Goal: Transaction & Acquisition: Purchase product/service

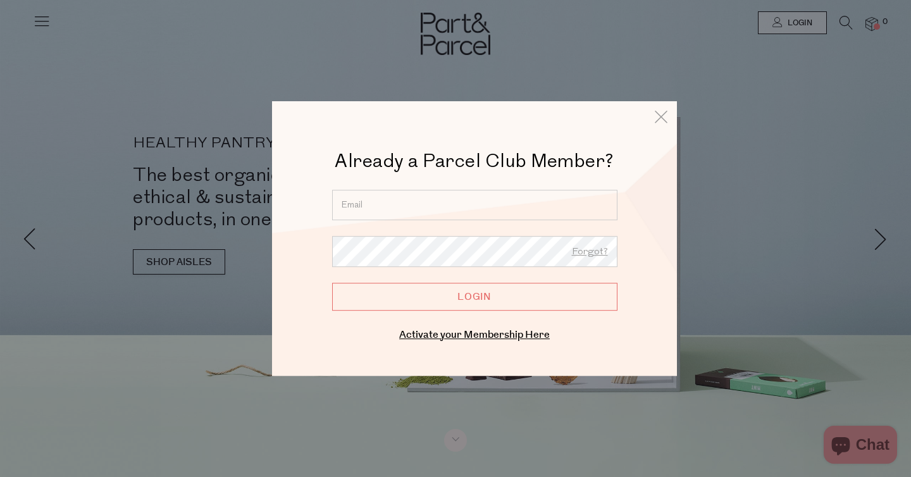
click at [370, 213] on input "email" at bounding box center [474, 205] width 285 height 30
type input "giselle@mychameleon.com.au"
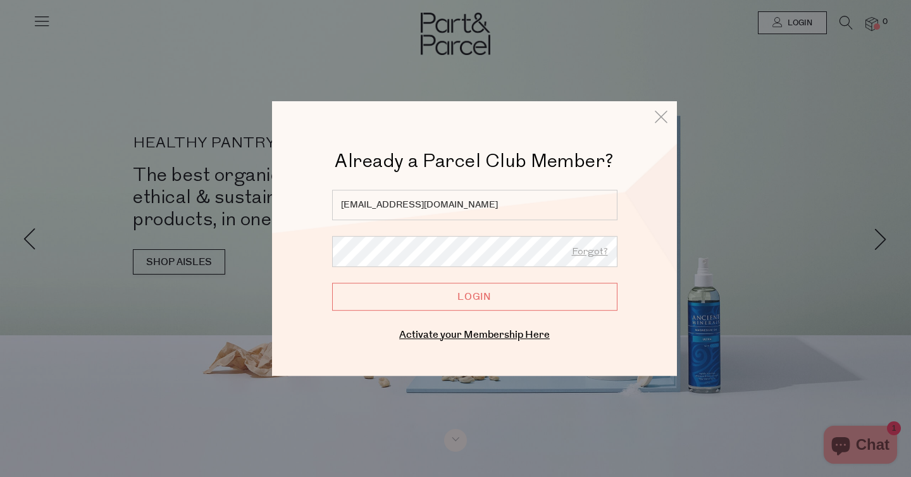
click at [332, 283] on input "Login" at bounding box center [474, 297] width 285 height 28
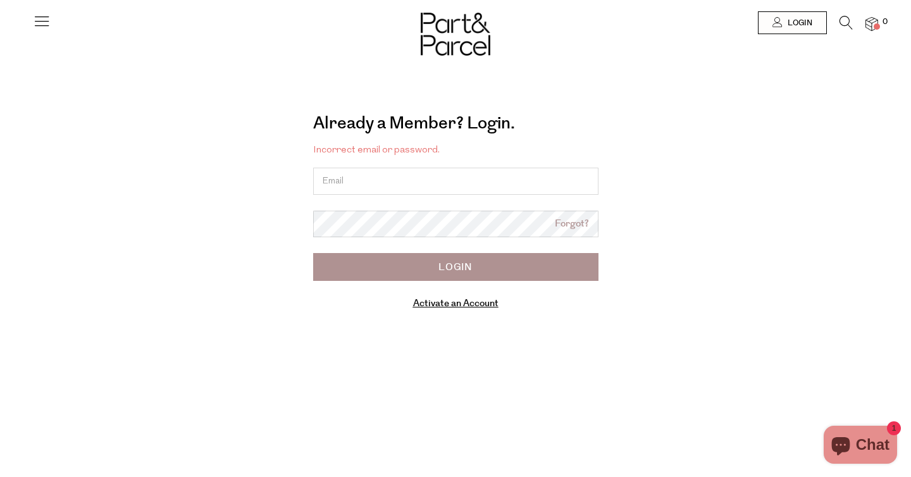
click at [387, 180] on input "email" at bounding box center [455, 181] width 285 height 27
type input "[EMAIL_ADDRESS][DOMAIN_NAME]"
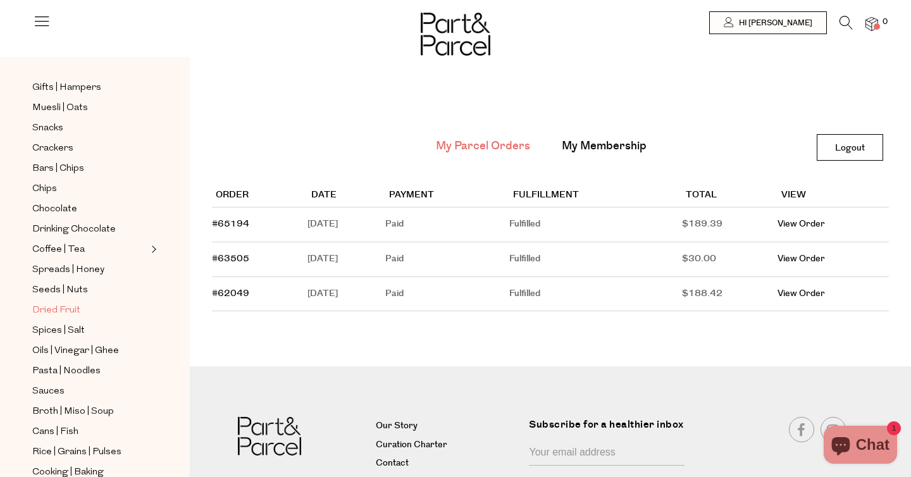
scroll to position [166, 0]
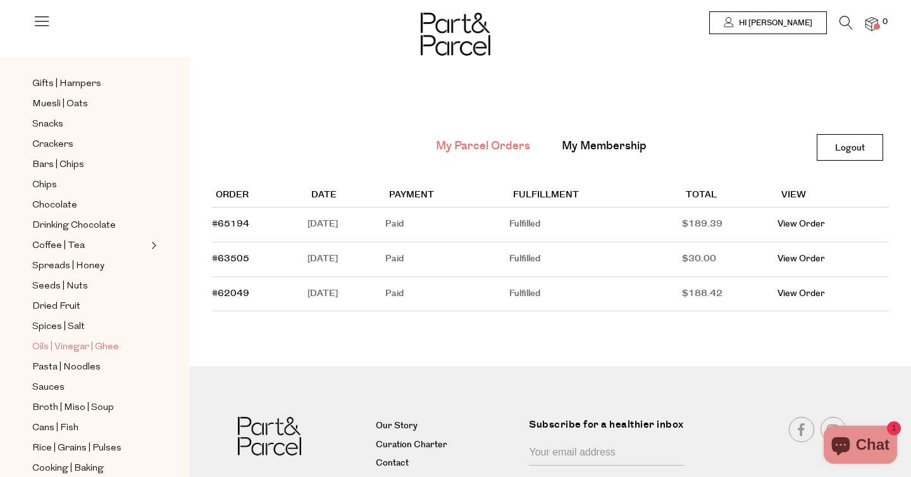
click at [83, 349] on span "Oils | Vinegar | Ghee" at bounding box center [75, 347] width 87 height 15
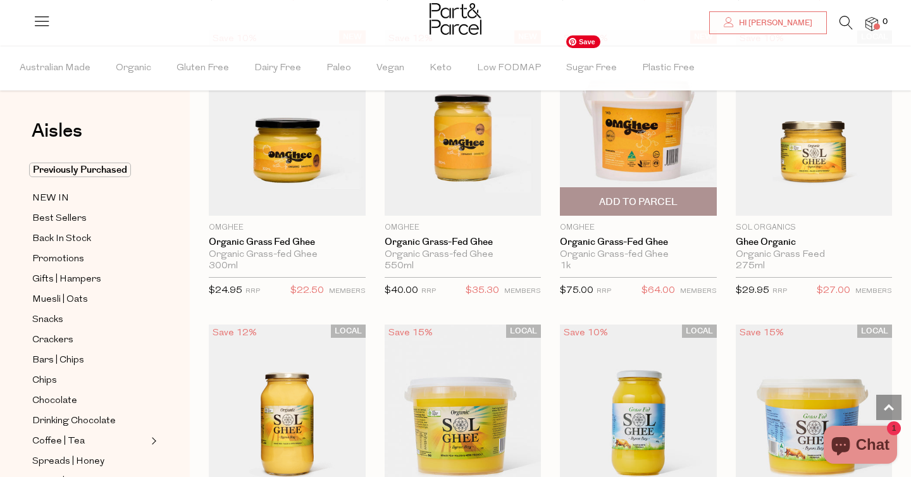
scroll to position [1605, 0]
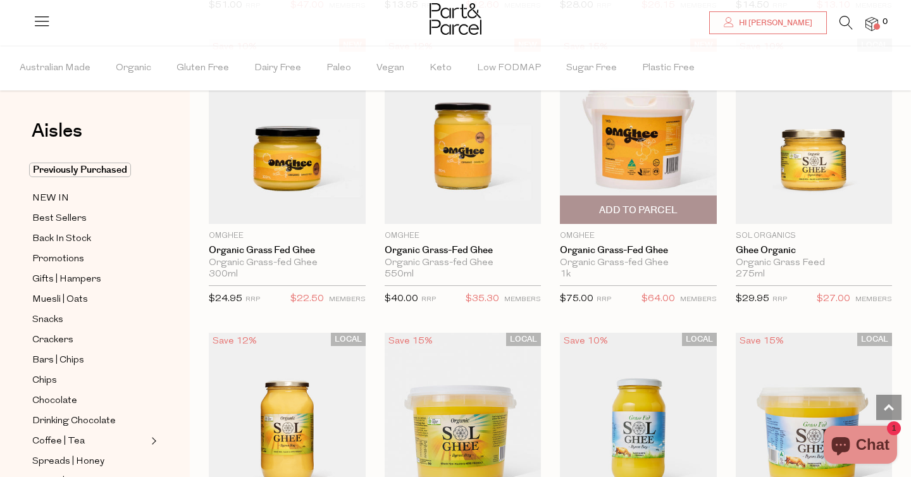
click at [623, 211] on span "Add To Parcel" at bounding box center [638, 210] width 78 height 13
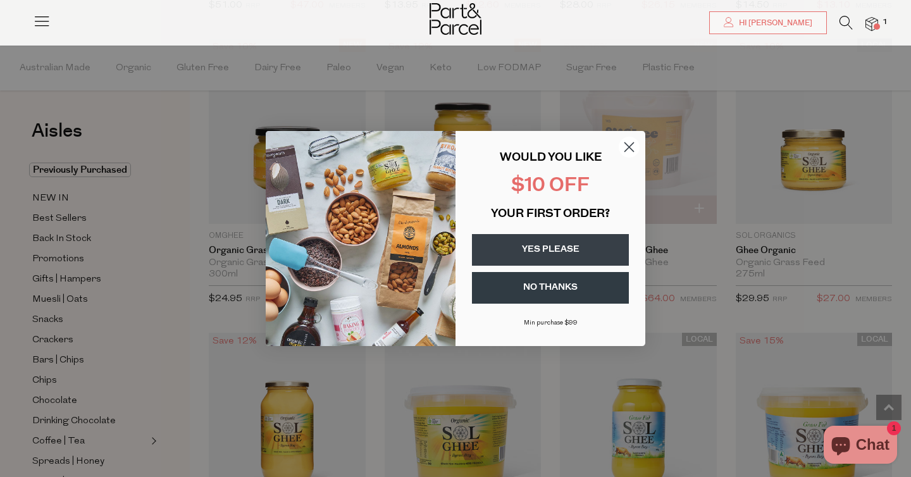
click at [626, 149] on circle "Close dialog" at bounding box center [629, 147] width 21 height 21
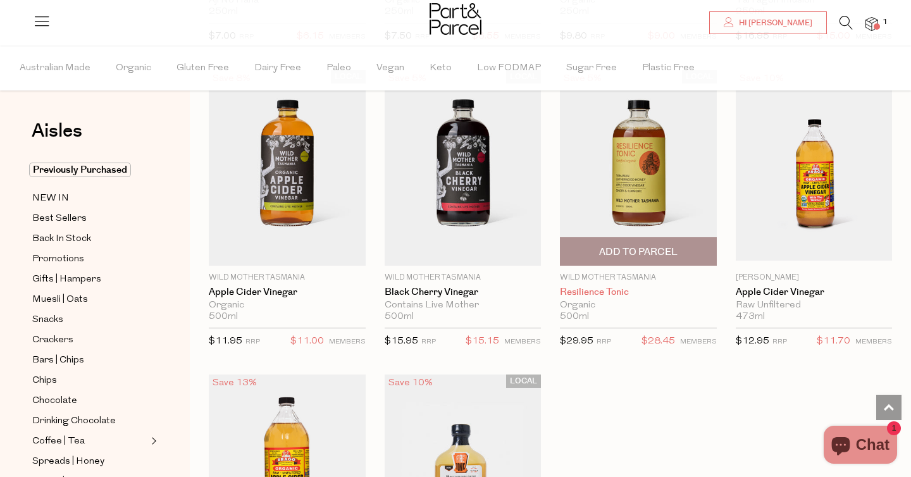
scroll to position [3335, 0]
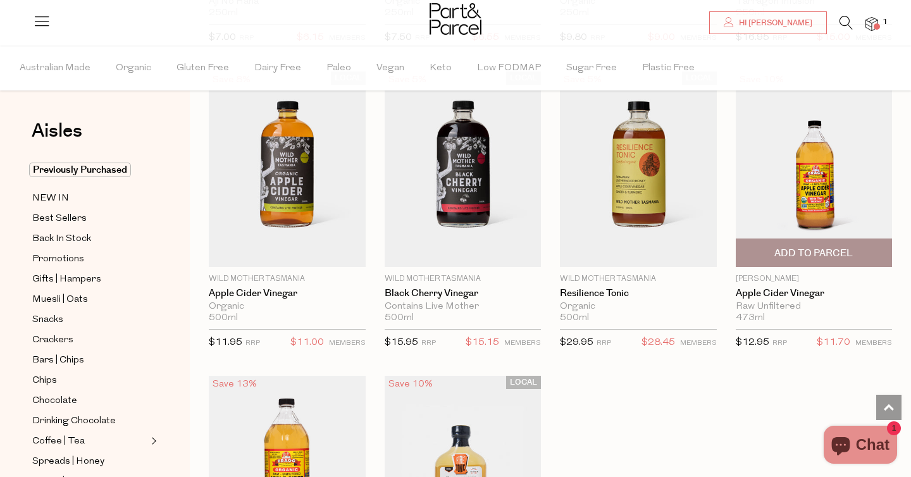
click at [816, 247] on span "Add To Parcel" at bounding box center [814, 253] width 78 height 13
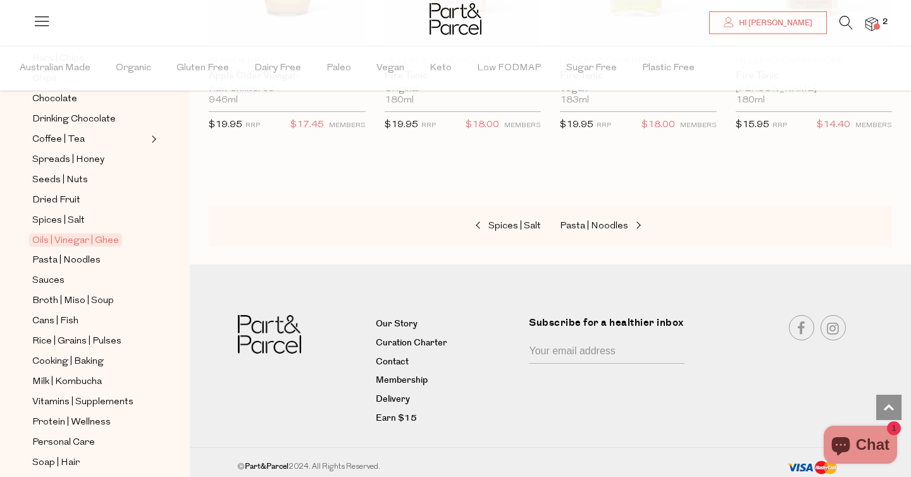
scroll to position [303, 0]
click at [72, 315] on span "Cans | Fish" at bounding box center [55, 320] width 46 height 15
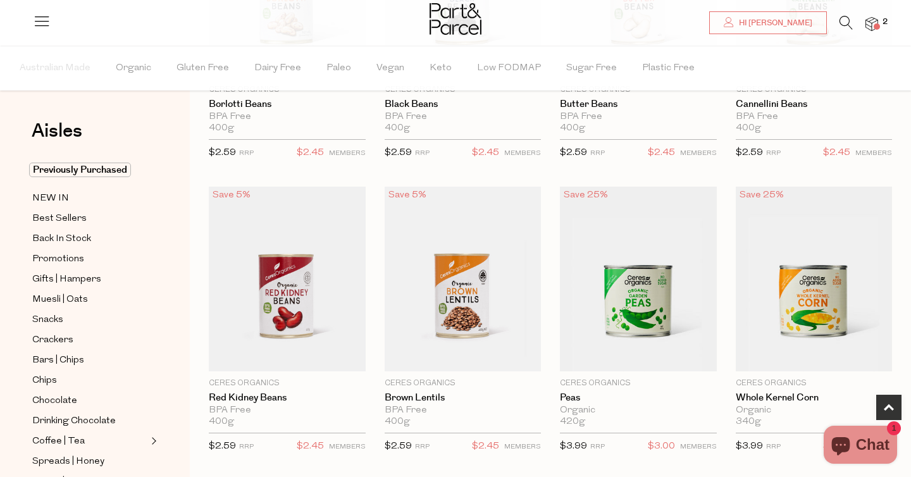
scroll to position [399, 0]
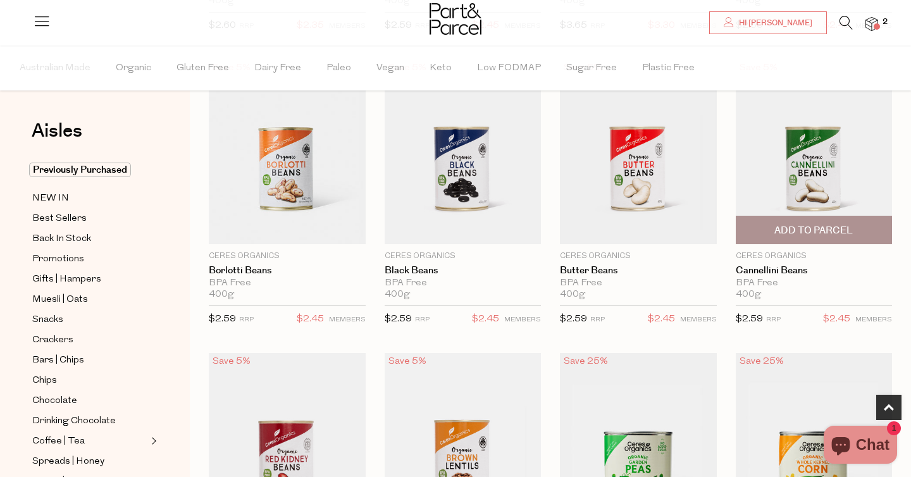
click at [831, 223] on span "Add To Parcel" at bounding box center [814, 229] width 149 height 27
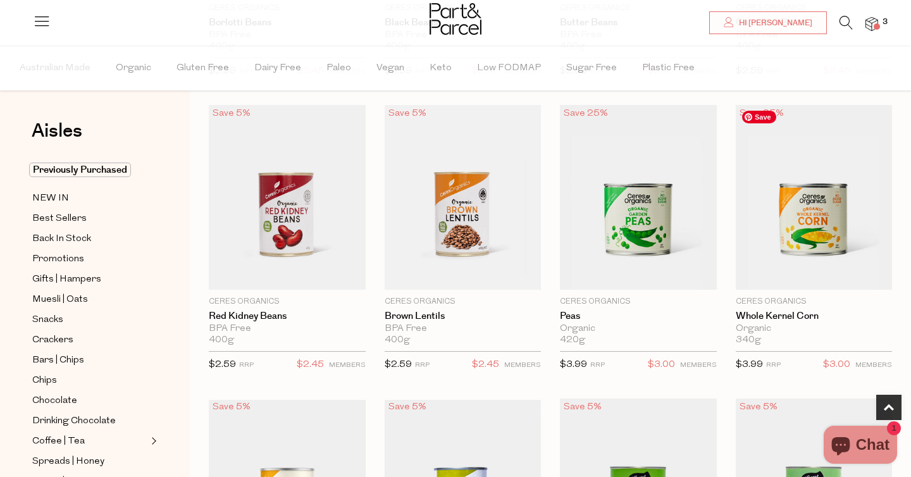
scroll to position [702, 0]
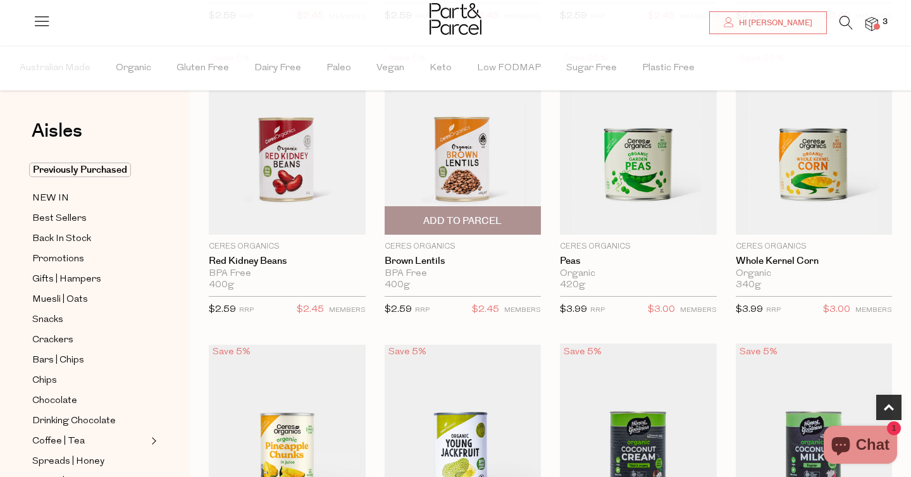
click at [495, 221] on span "Add To Parcel" at bounding box center [462, 221] width 78 height 13
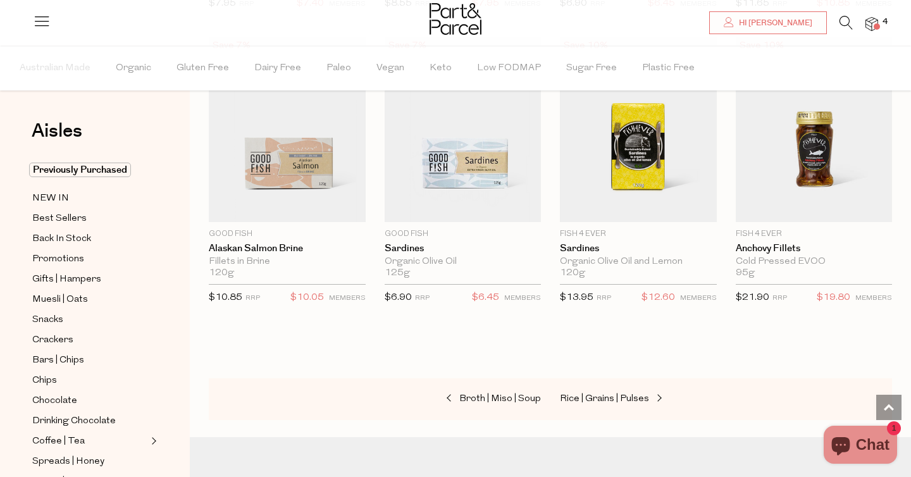
scroll to position [1595, 0]
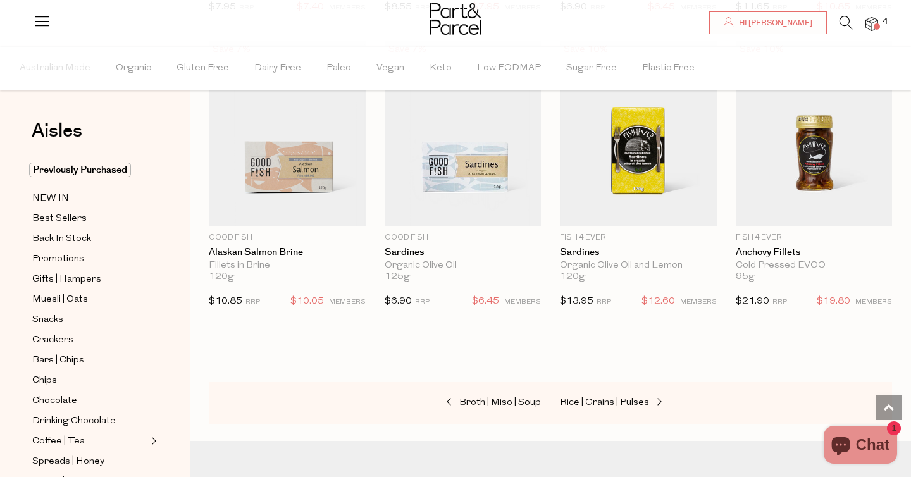
click at [843, 23] on icon at bounding box center [846, 23] width 13 height 14
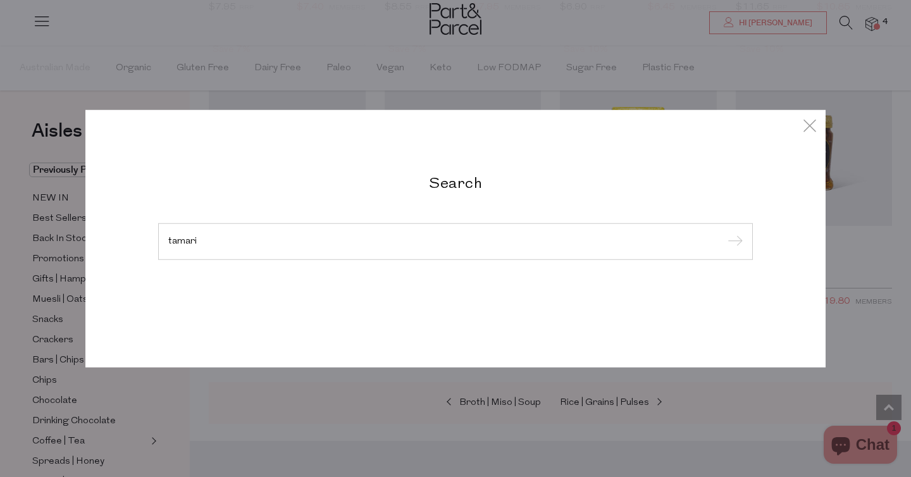
type input "tamari"
click at [724, 233] on input "submit" at bounding box center [733, 242] width 19 height 19
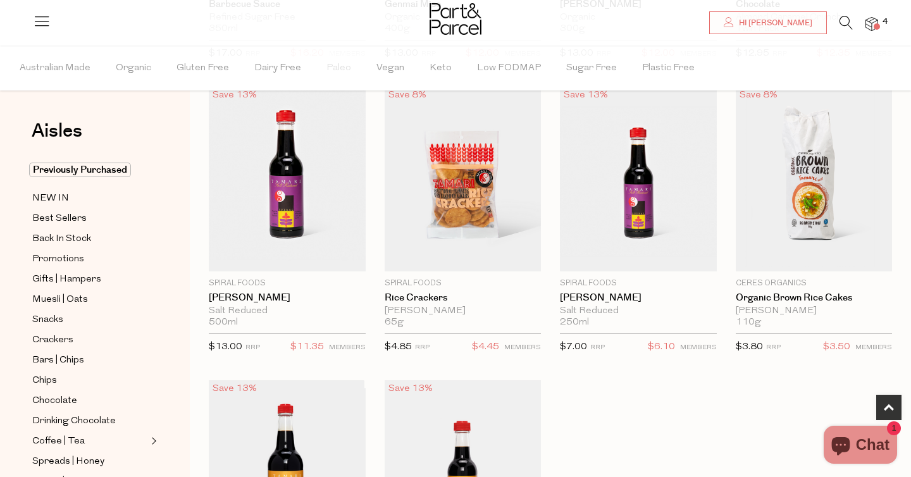
scroll to position [646, 0]
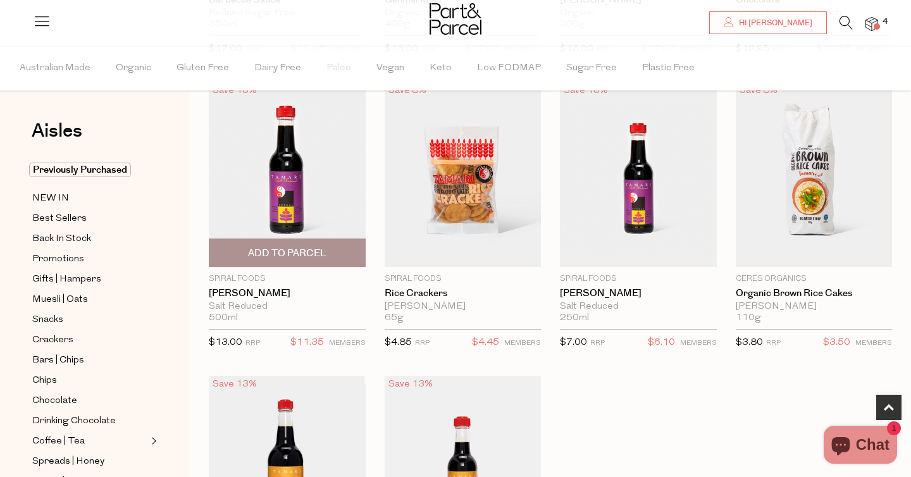
click at [298, 250] on span "Add To Parcel" at bounding box center [287, 253] width 78 height 13
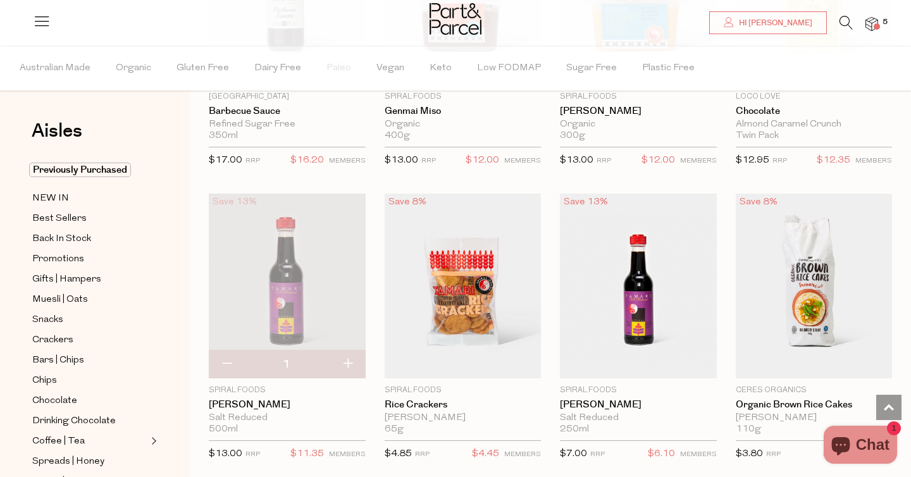
scroll to position [520, 0]
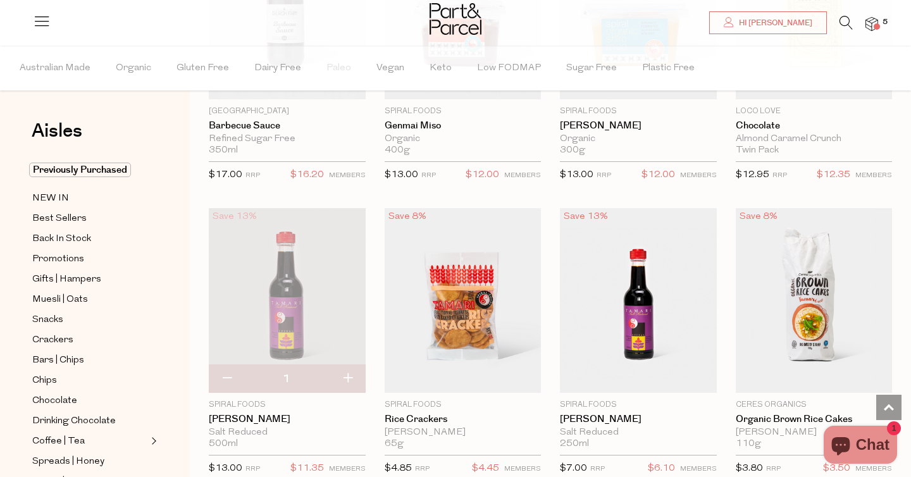
click at [345, 374] on button "button" at bounding box center [348, 379] width 36 height 28
type input "2"
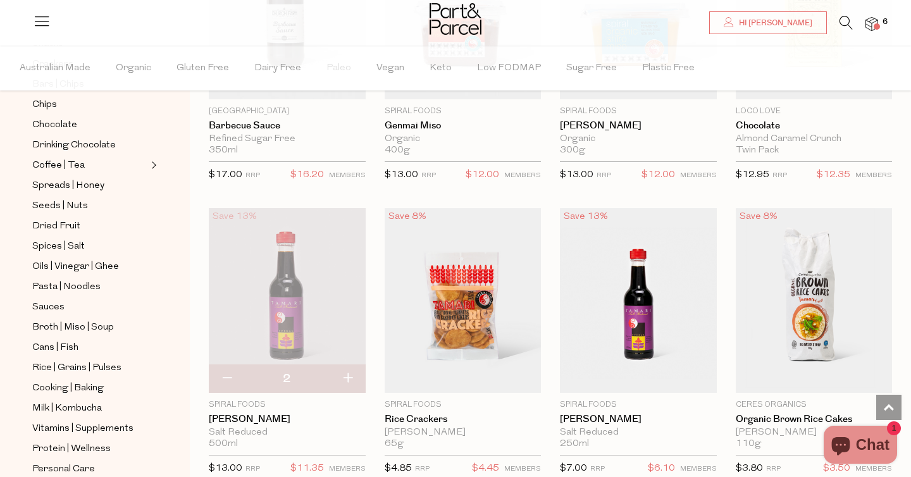
scroll to position [278, 0]
click at [63, 280] on span "Pasta | Noodles" at bounding box center [66, 285] width 68 height 15
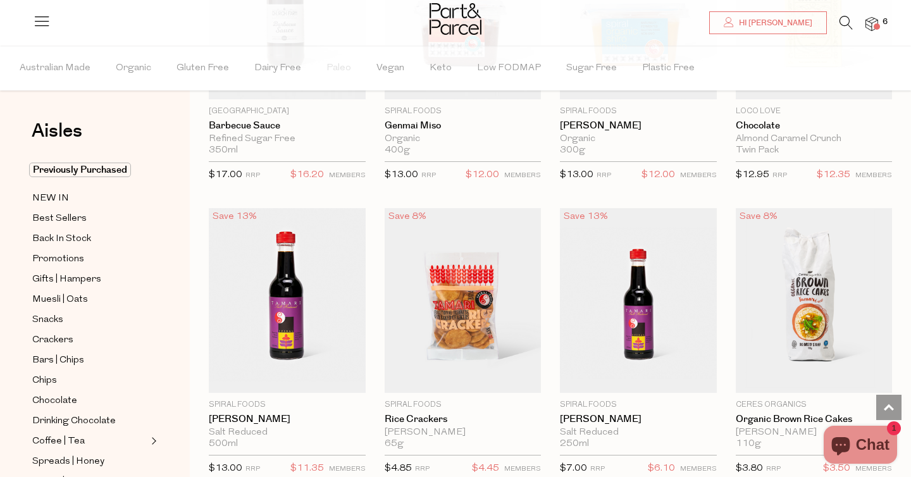
type input "2"
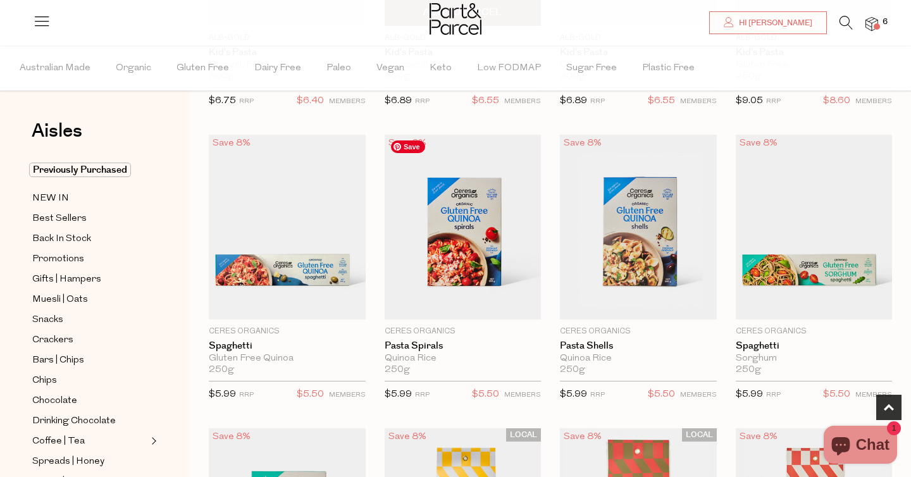
scroll to position [327, 0]
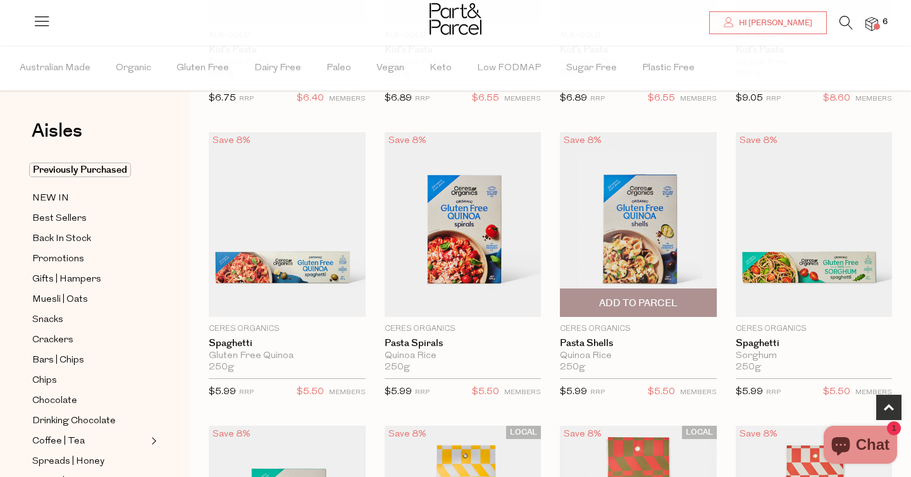
click at [656, 299] on span "Add To Parcel" at bounding box center [638, 303] width 78 height 13
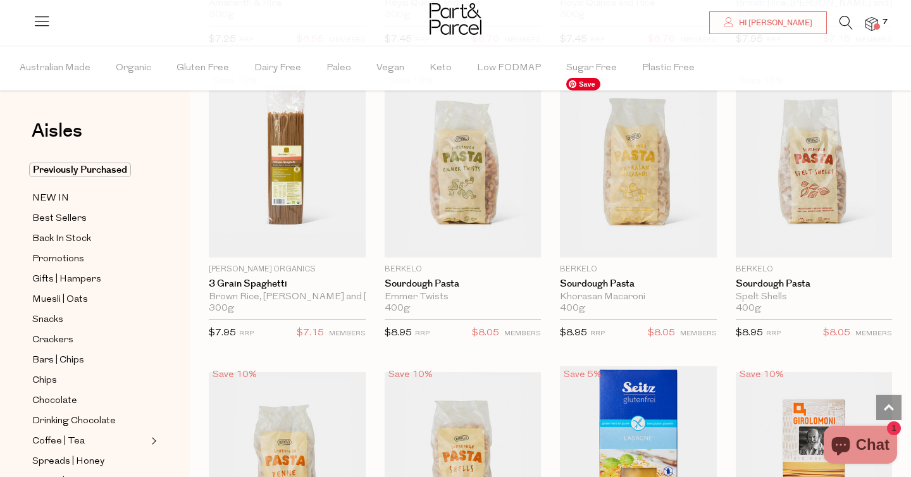
scroll to position [1267, 0]
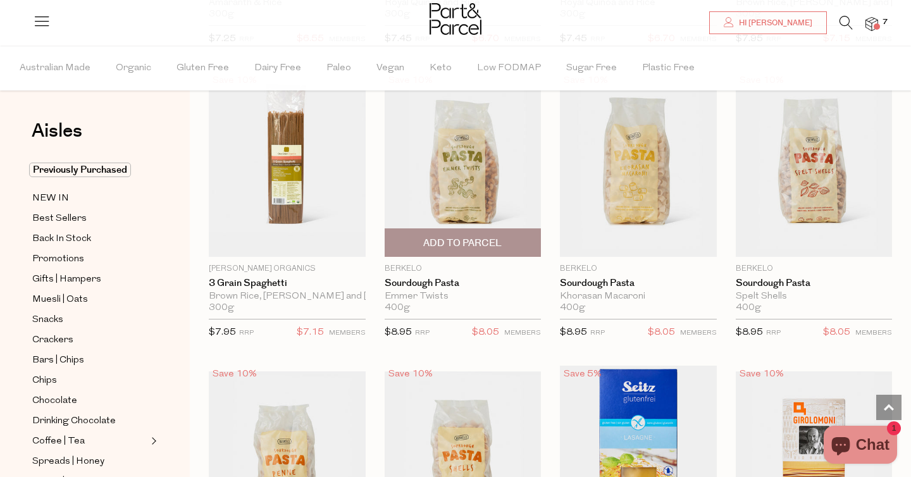
click at [498, 242] on span "Add To Parcel" at bounding box center [462, 243] width 78 height 13
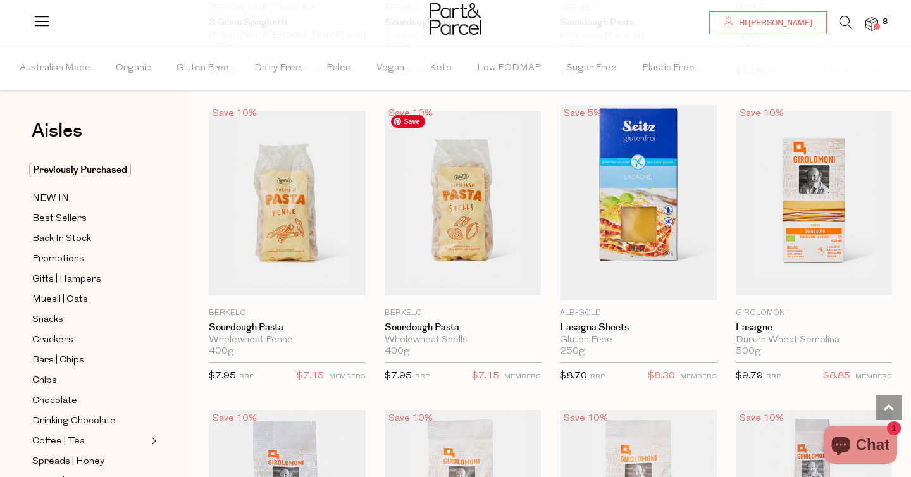
scroll to position [1533, 0]
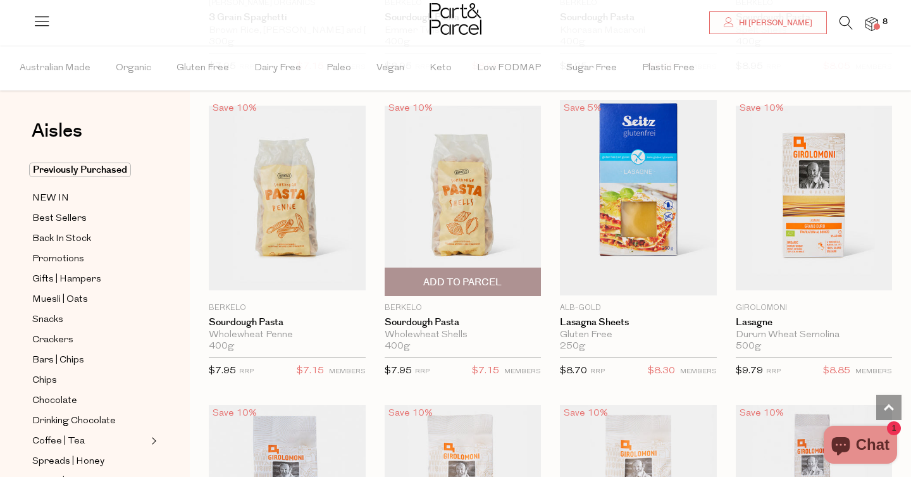
click at [483, 284] on span "Add To Parcel" at bounding box center [462, 282] width 78 height 13
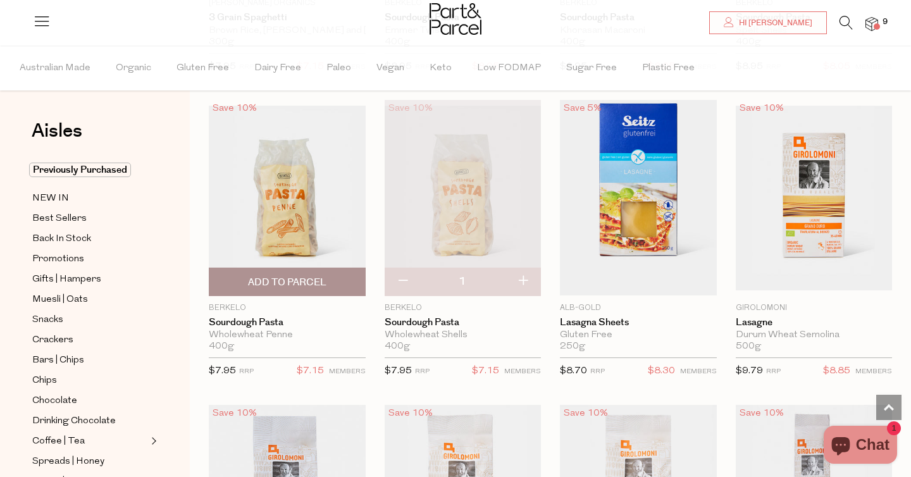
click at [293, 280] on span "Add To Parcel" at bounding box center [287, 282] width 78 height 13
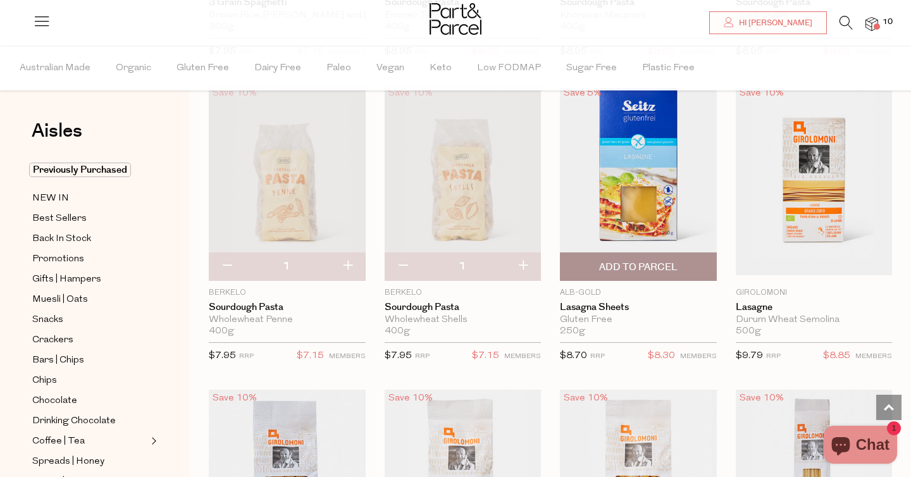
scroll to position [1550, 0]
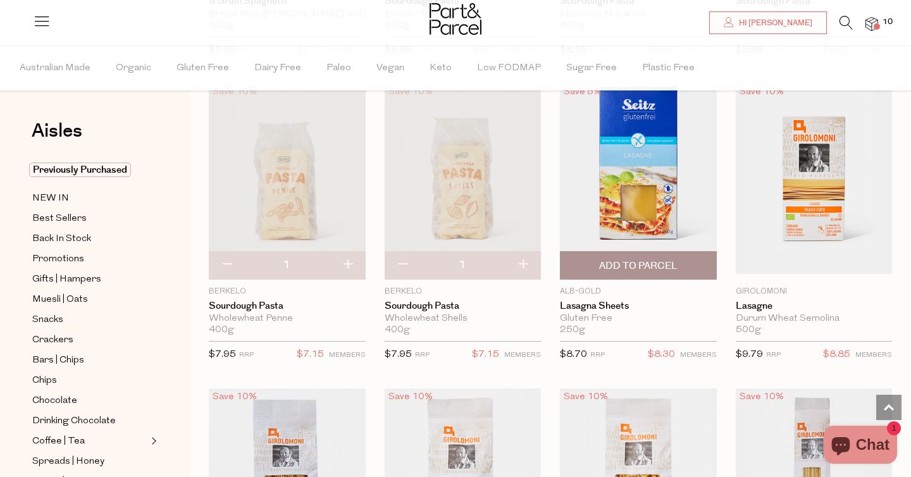
click at [634, 261] on span "Add To Parcel" at bounding box center [638, 265] width 78 height 13
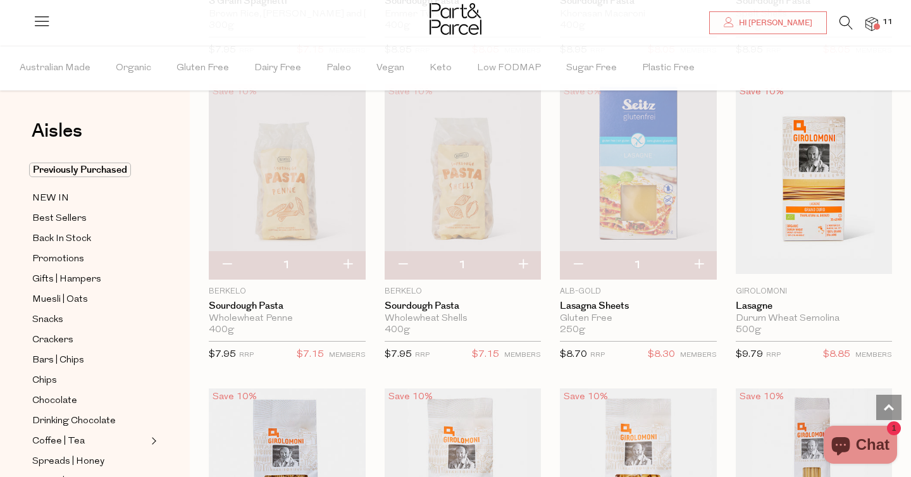
click at [712, 260] on button "button" at bounding box center [699, 265] width 36 height 28
type input "2"
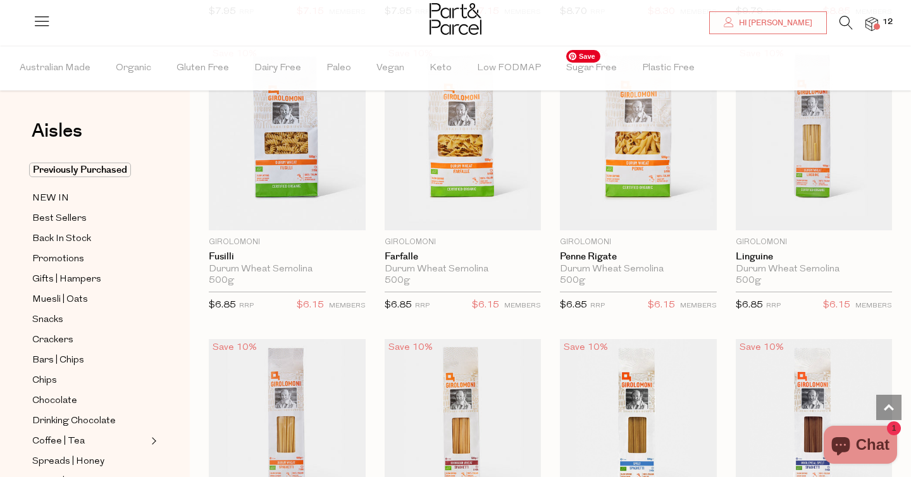
scroll to position [1895, 0]
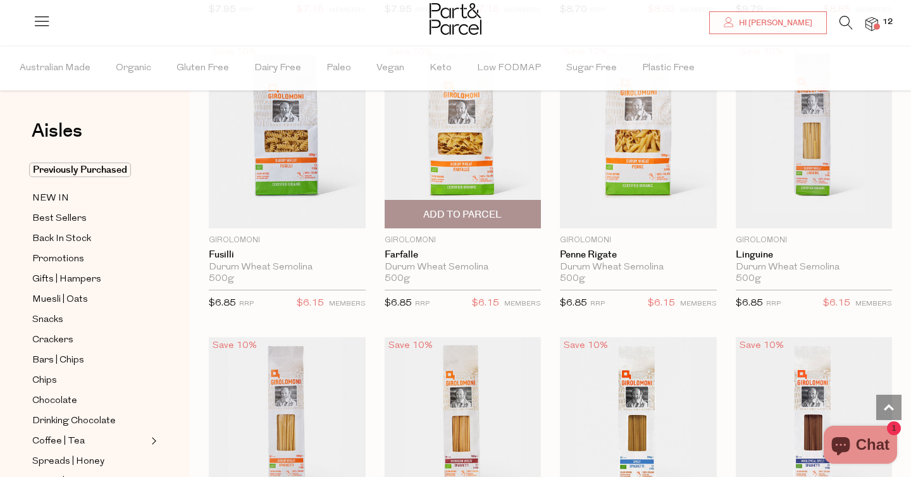
click at [480, 213] on span "Add To Parcel" at bounding box center [462, 214] width 78 height 13
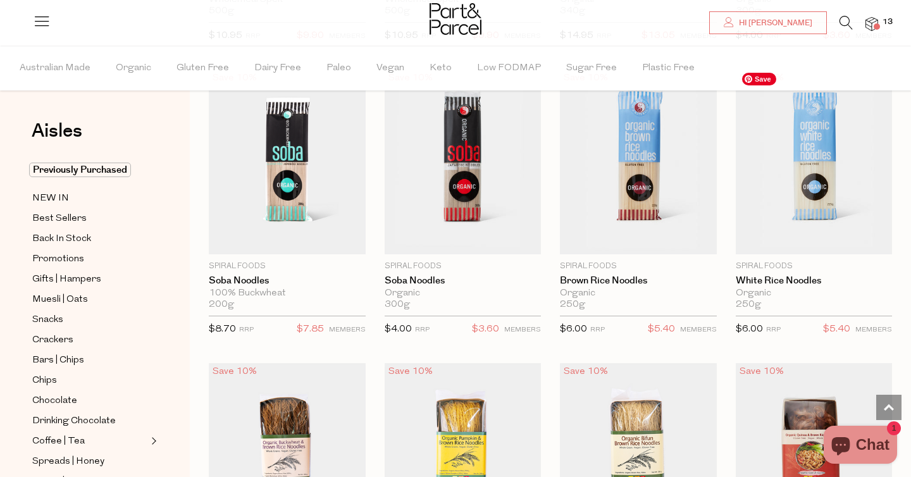
scroll to position [2754, 0]
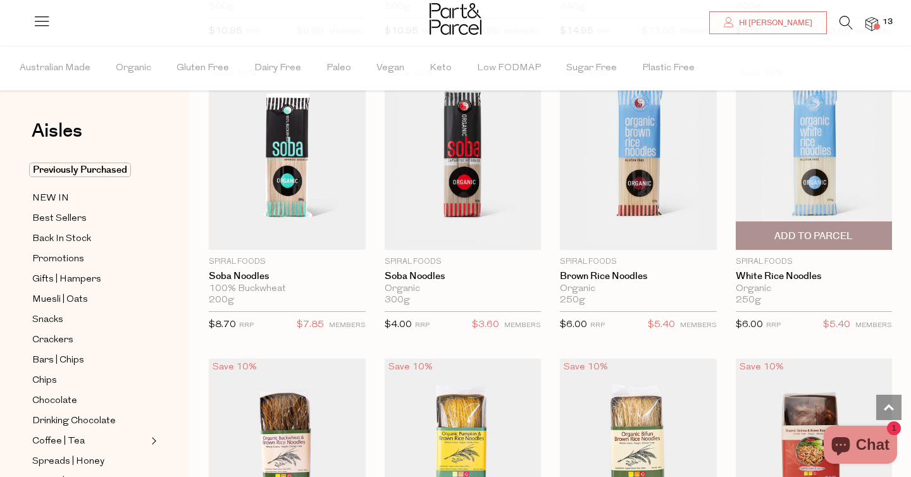
click at [831, 230] on span "Add To Parcel" at bounding box center [814, 236] width 78 height 13
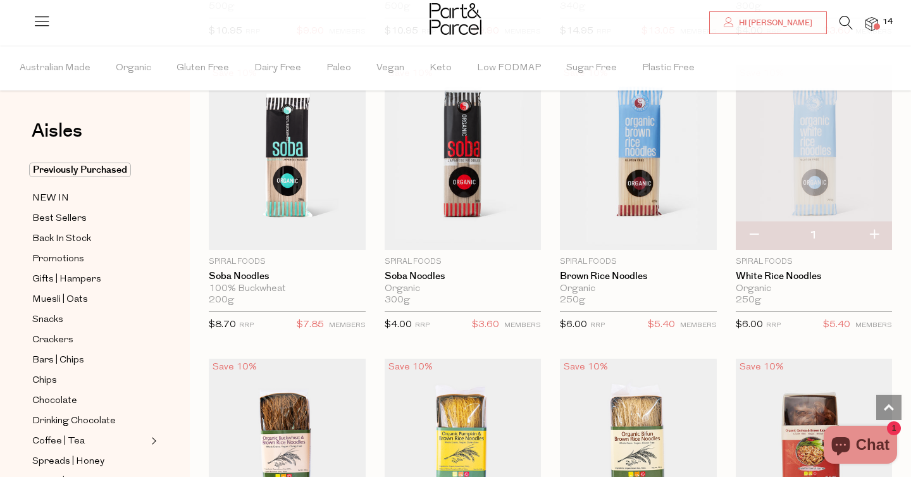
click at [876, 232] on button "button" at bounding box center [874, 235] width 36 height 28
type input "2"
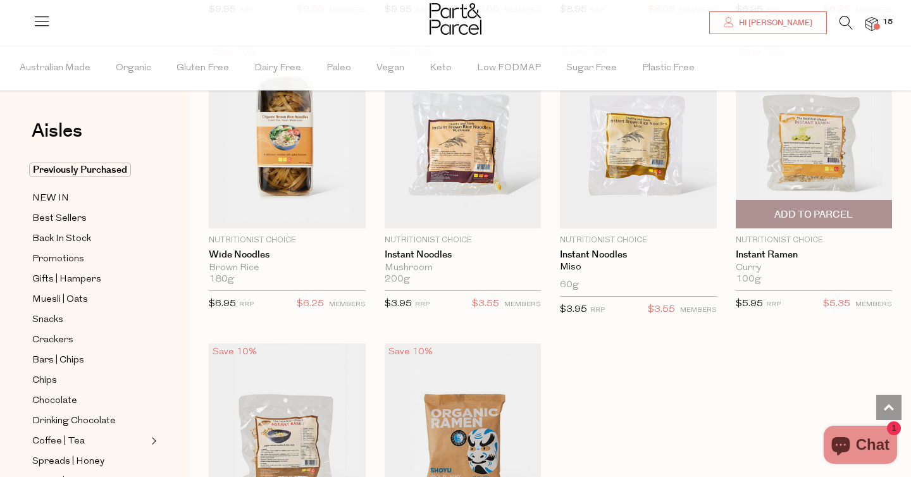
scroll to position [3361, 0]
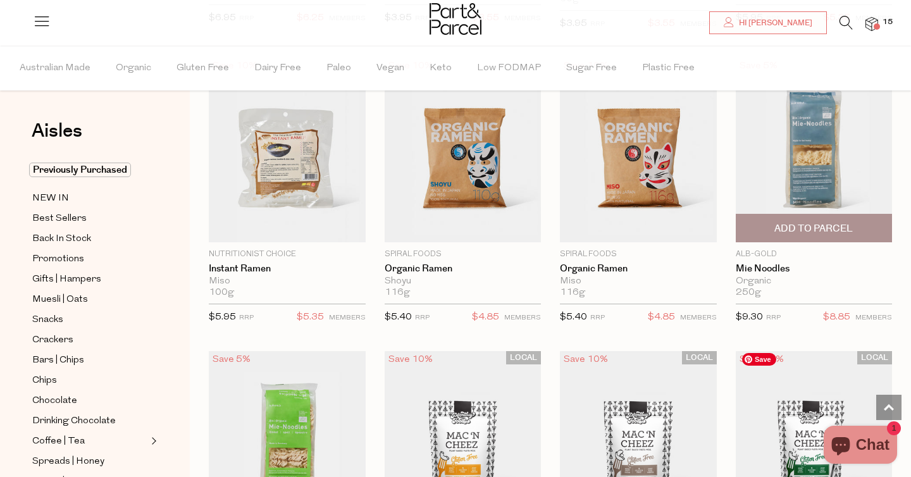
scroll to position [3646, 0]
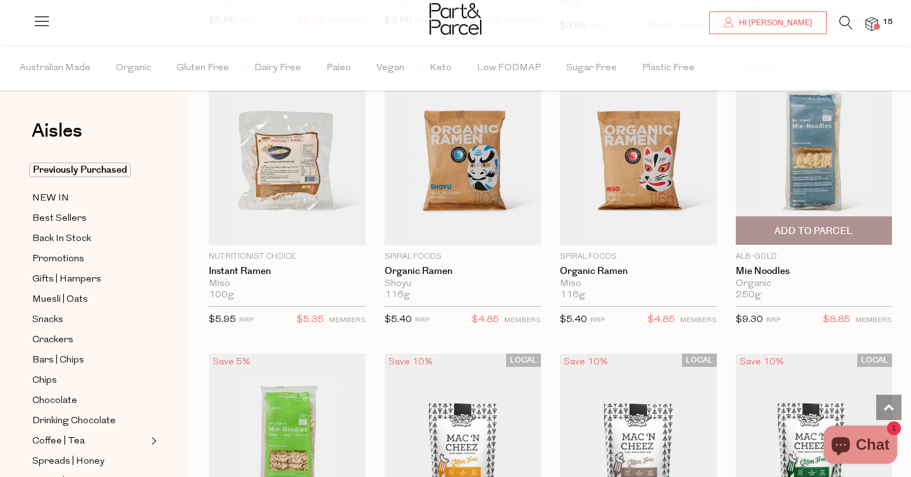
click at [830, 233] on span "Add To Parcel" at bounding box center [814, 231] width 78 height 13
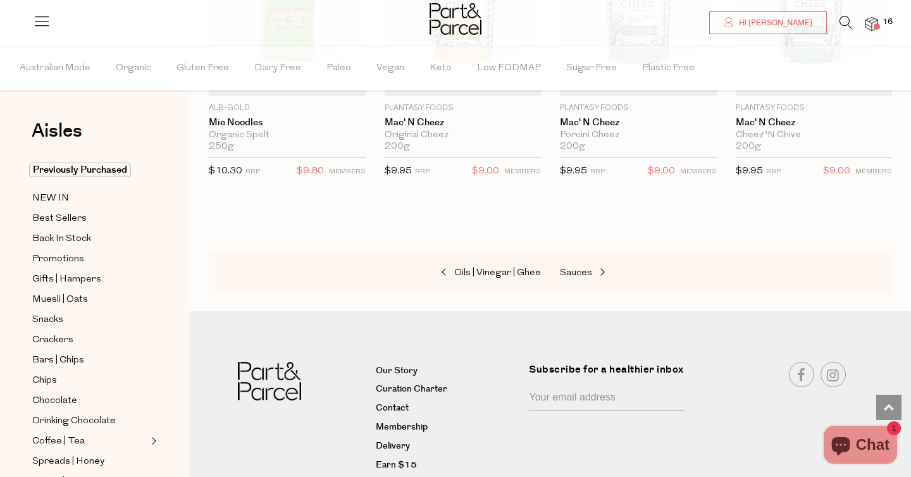
scroll to position [4090, 0]
click at [49, 301] on span "Muesli | Oats" at bounding box center [60, 299] width 56 height 15
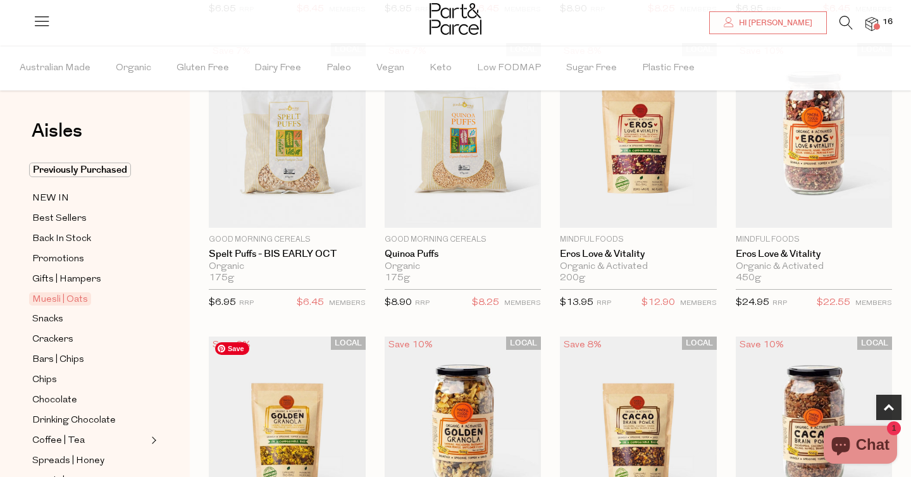
scroll to position [399, 0]
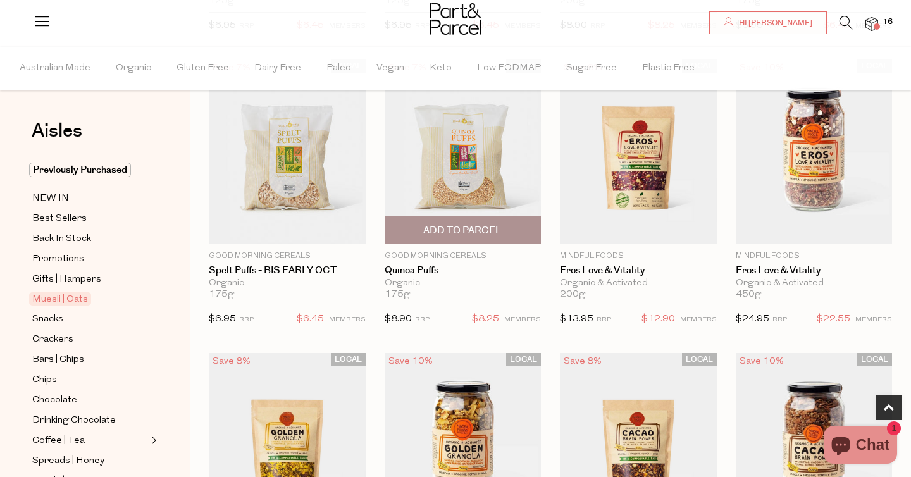
click at [458, 227] on span "Add To Parcel" at bounding box center [462, 230] width 78 height 13
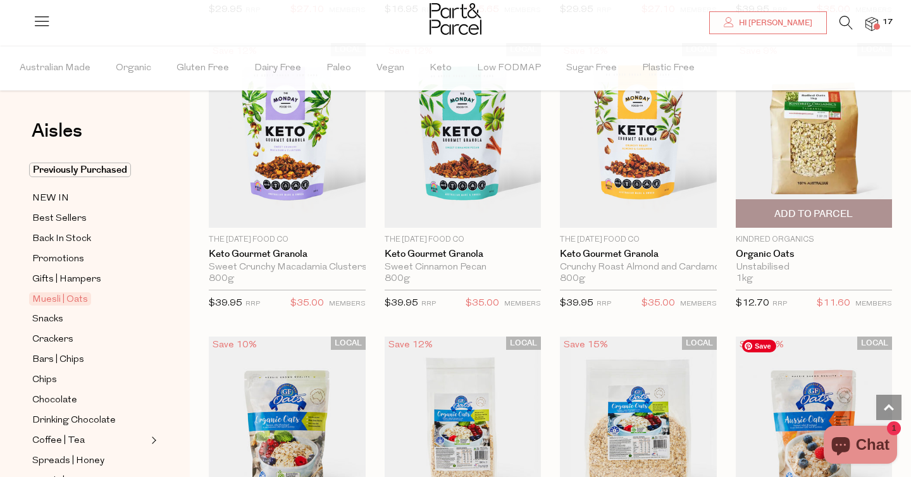
scroll to position [2780, 0]
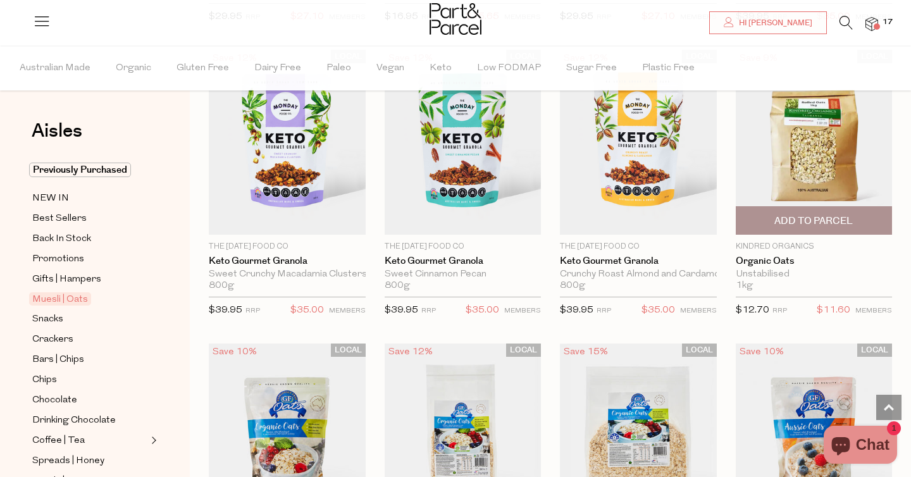
click at [825, 215] on span "Add To Parcel" at bounding box center [814, 221] width 78 height 13
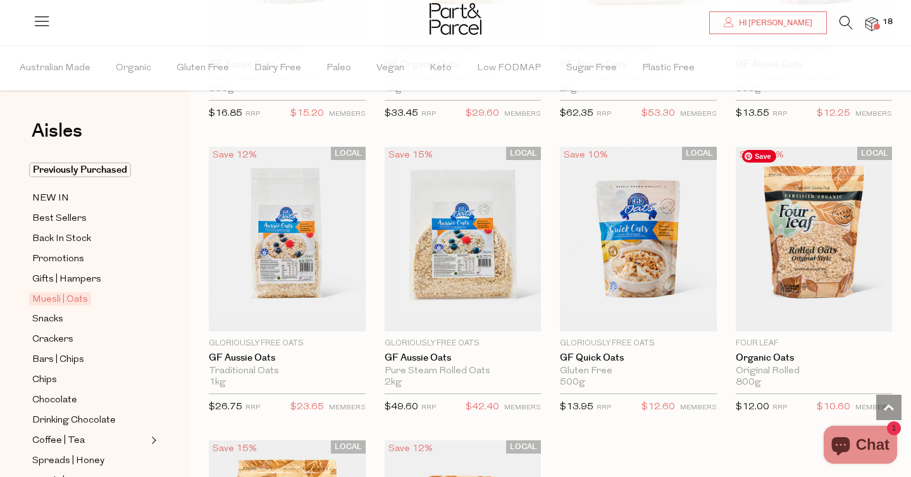
scroll to position [3271, 0]
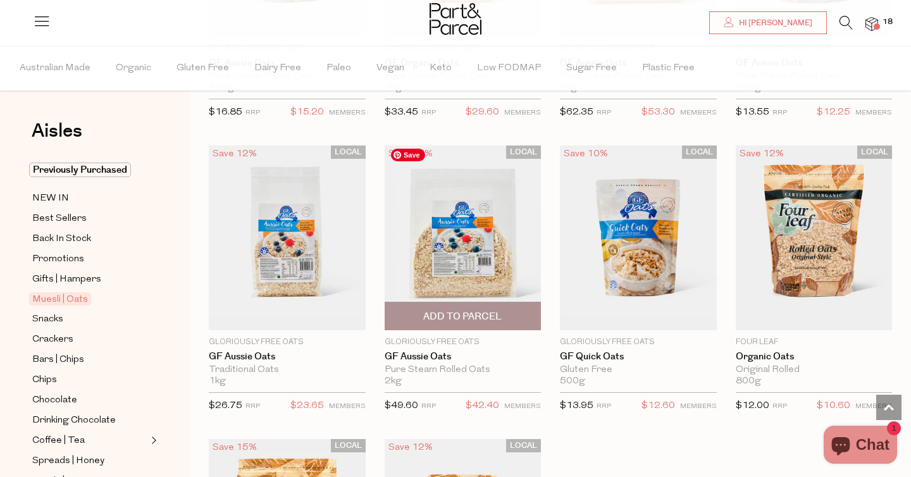
click at [478, 259] on img at bounding box center [463, 238] width 157 height 185
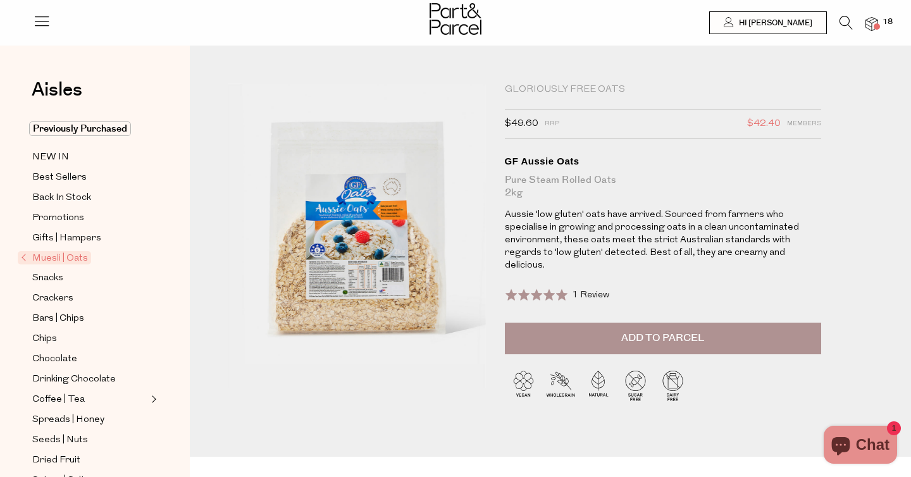
click at [628, 323] on button "Add to Parcel" at bounding box center [663, 339] width 316 height 32
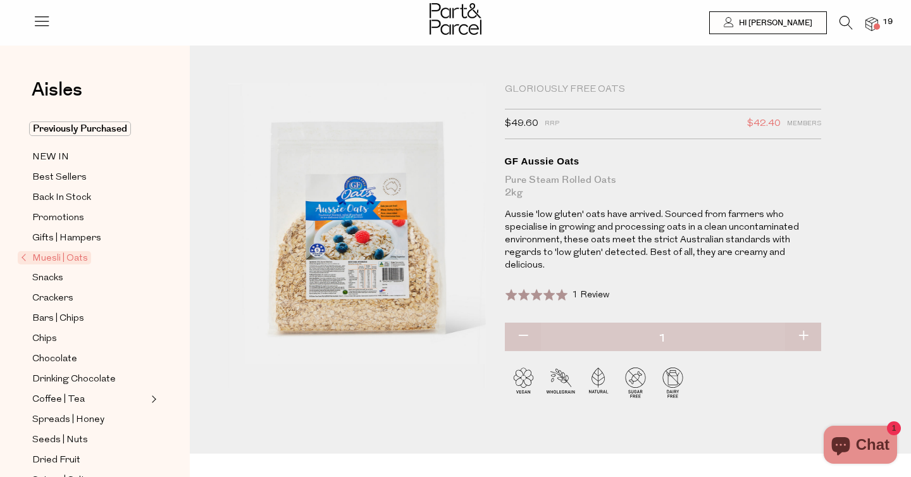
click at [874, 27] on span at bounding box center [877, 26] width 6 height 6
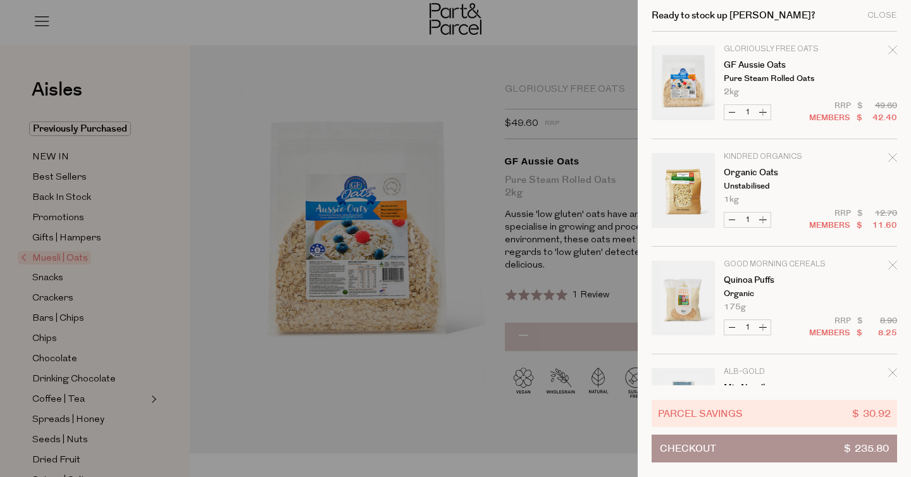
click at [695, 187] on link "Your cart" at bounding box center [683, 192] width 63 height 79
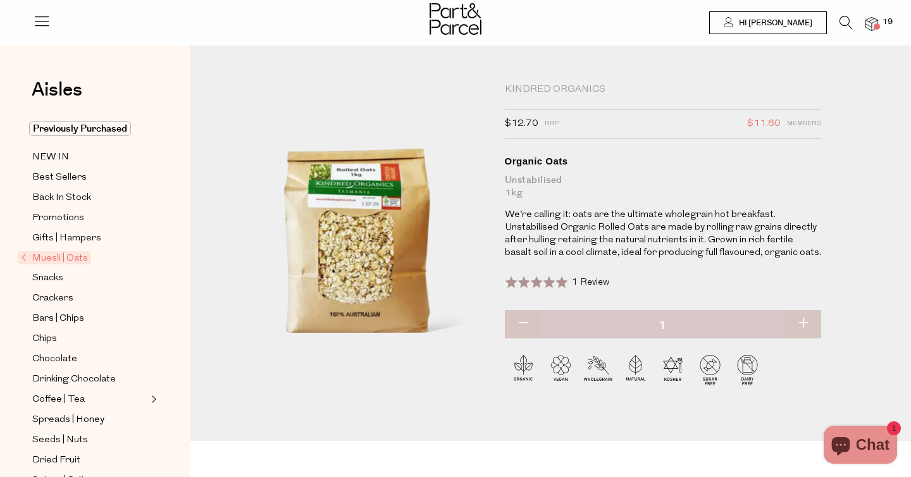
click at [882, 28] on div at bounding box center [455, 20] width 911 height 41
click at [875, 28] on span at bounding box center [877, 26] width 6 height 6
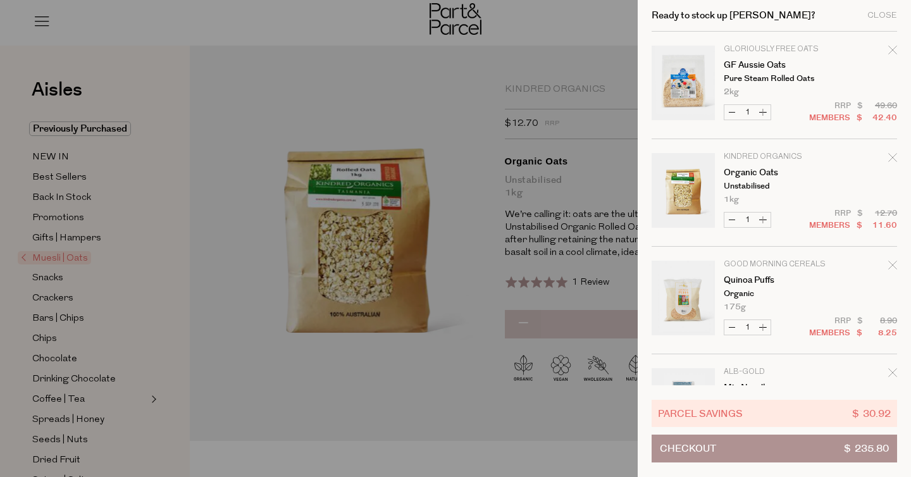
click at [730, 112] on button "Decrease GF Aussie Oats" at bounding box center [732, 112] width 15 height 15
type input "0"
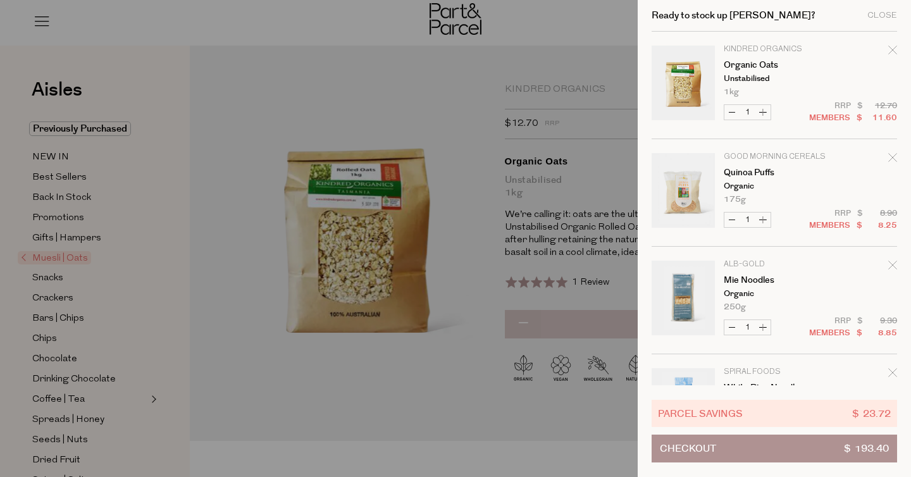
click at [890, 53] on icon "Remove Organic Oats" at bounding box center [892, 50] width 9 height 9
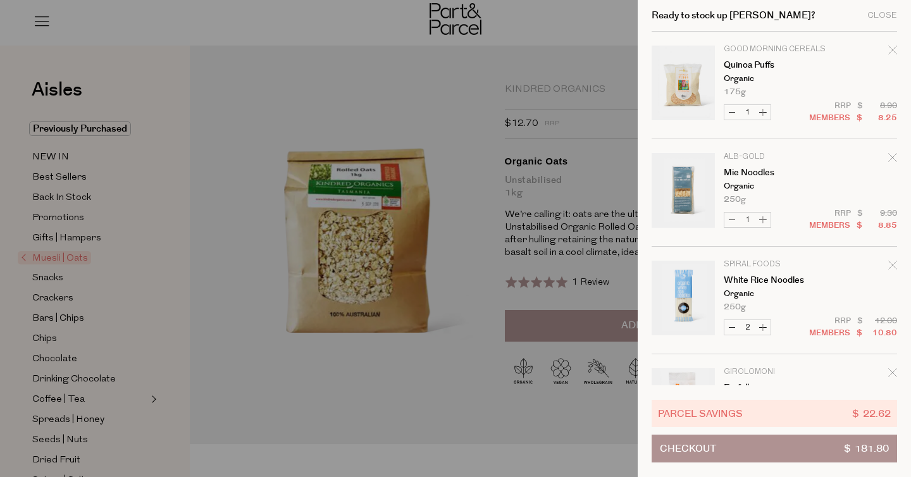
click at [485, 230] on div at bounding box center [455, 238] width 911 height 477
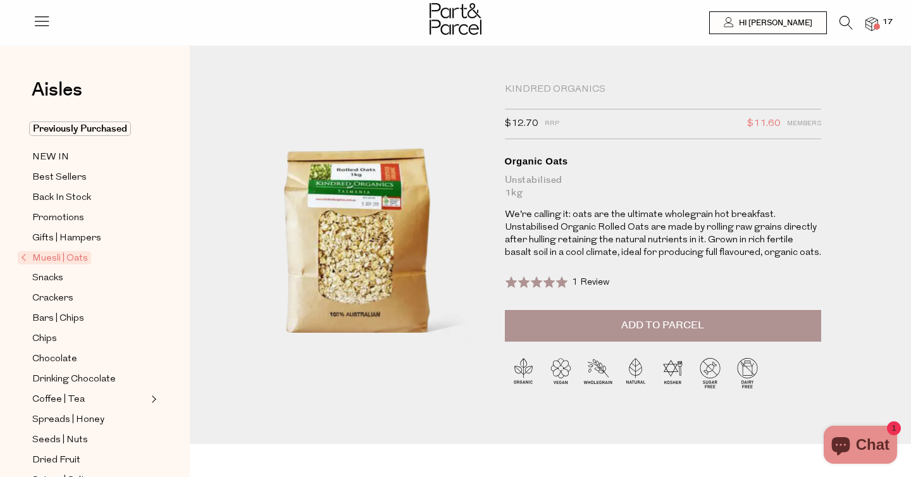
click at [642, 316] on button "Add to Parcel" at bounding box center [663, 326] width 316 height 32
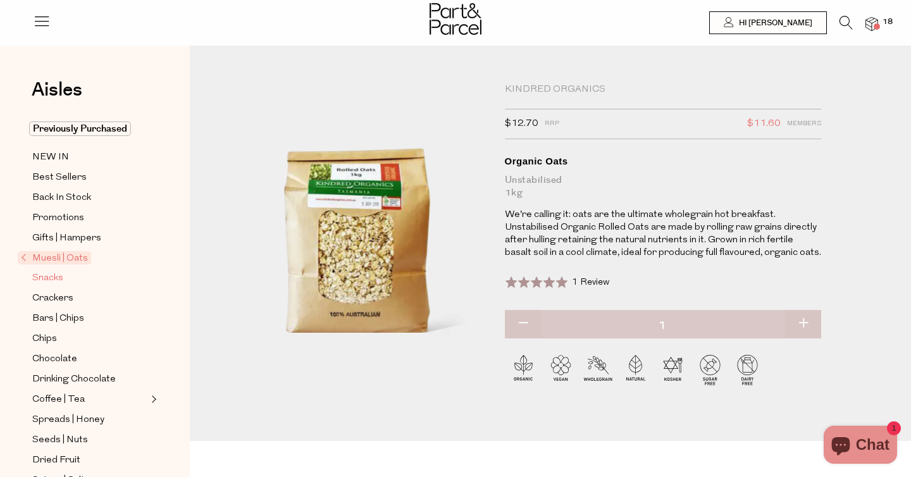
click at [51, 283] on span "Snacks" at bounding box center [47, 278] width 31 height 15
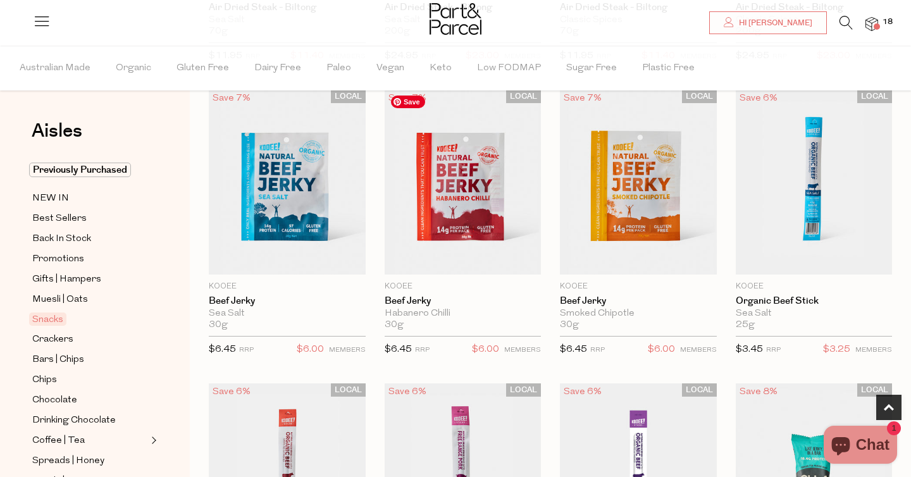
scroll to position [370, 0]
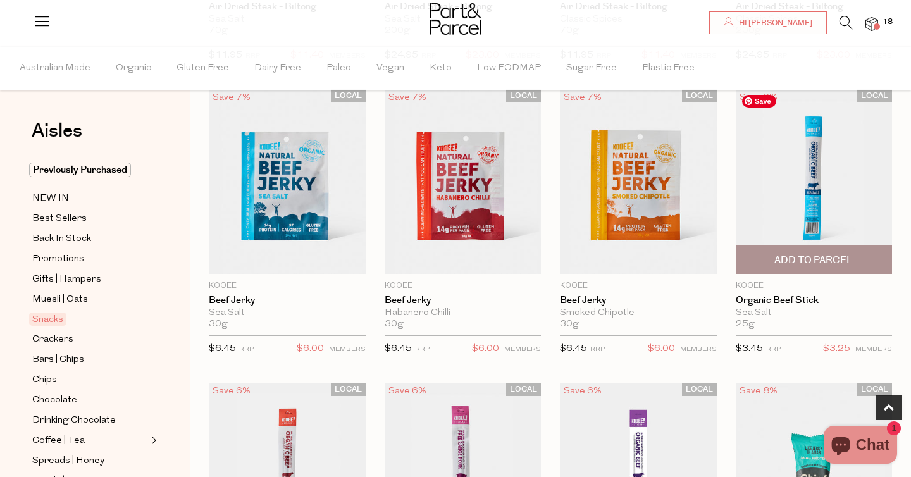
click at [817, 256] on span "Add To Parcel" at bounding box center [814, 260] width 78 height 13
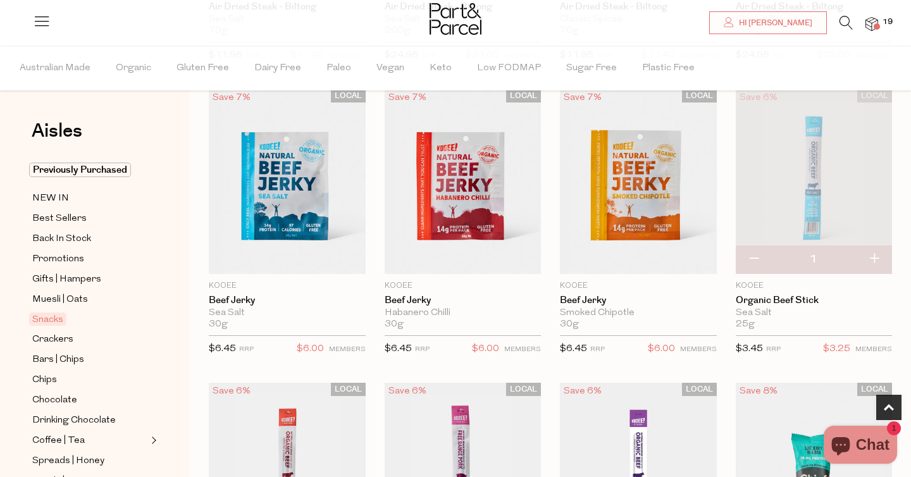
click at [881, 258] on button "button" at bounding box center [874, 260] width 36 height 28
type input "2"
click at [876, 258] on button "button" at bounding box center [874, 260] width 36 height 28
type input "3"
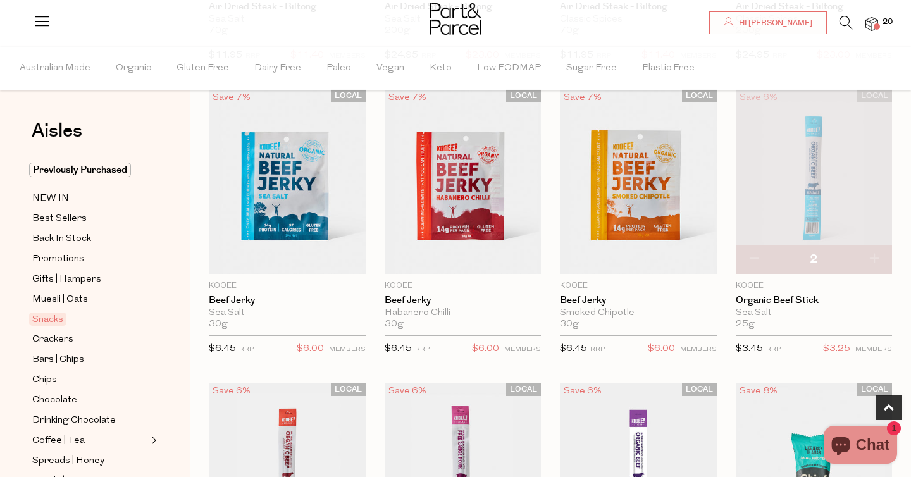
type input "3"
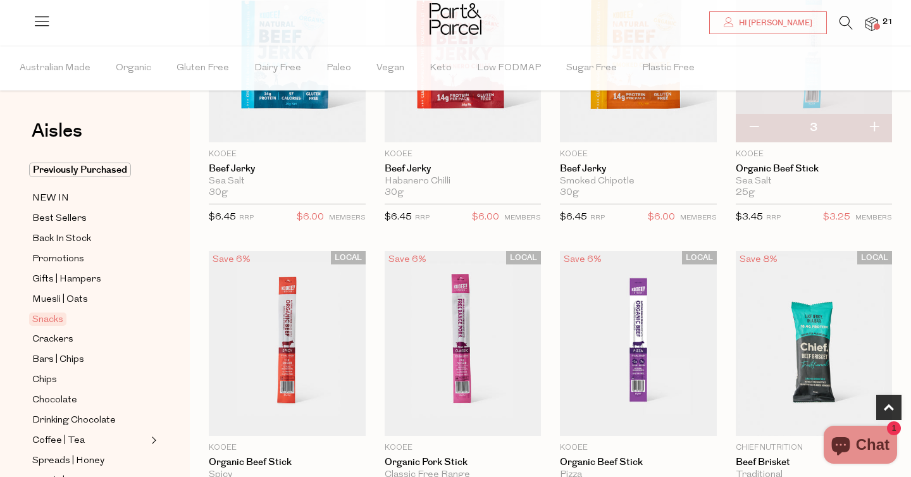
click at [874, 128] on button "button" at bounding box center [874, 128] width 36 height 28
type input "4"
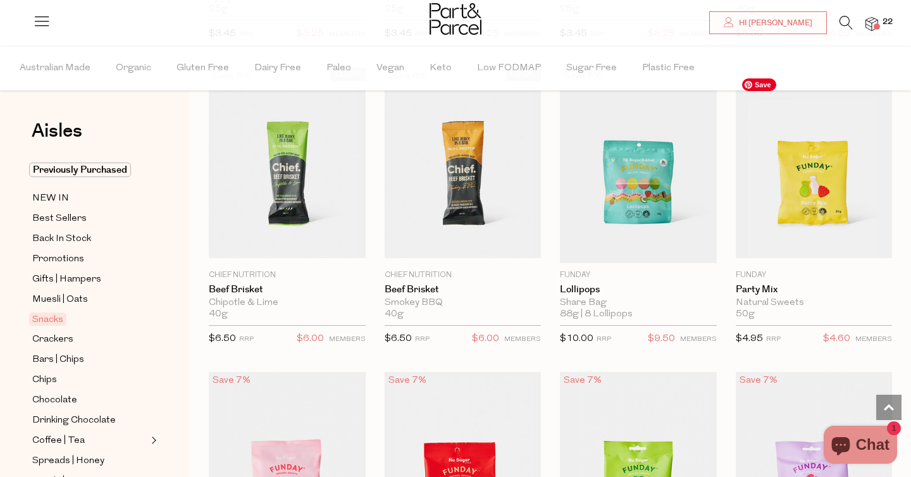
scroll to position [979, 0]
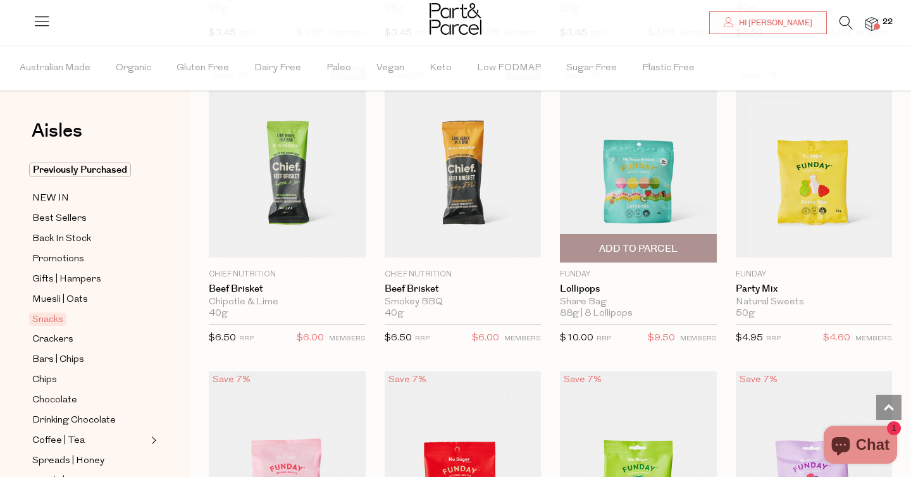
click at [669, 244] on span "Add To Parcel" at bounding box center [638, 248] width 78 height 13
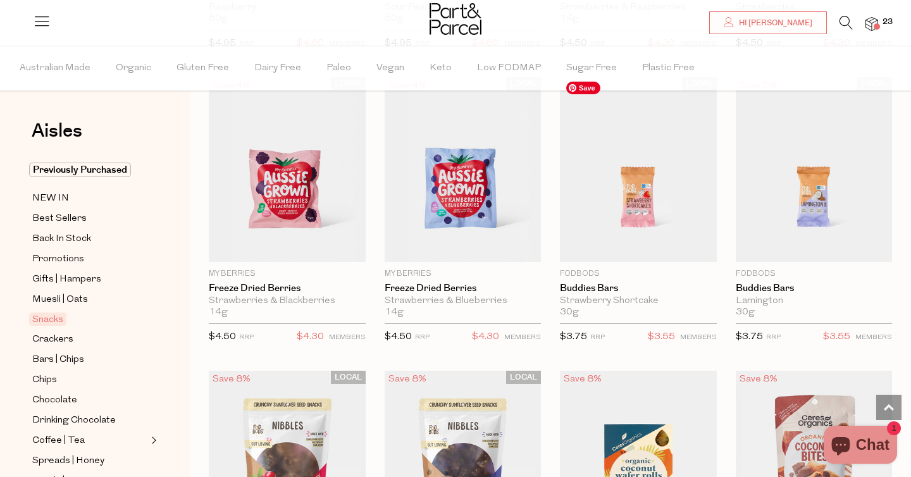
scroll to position [1873, 0]
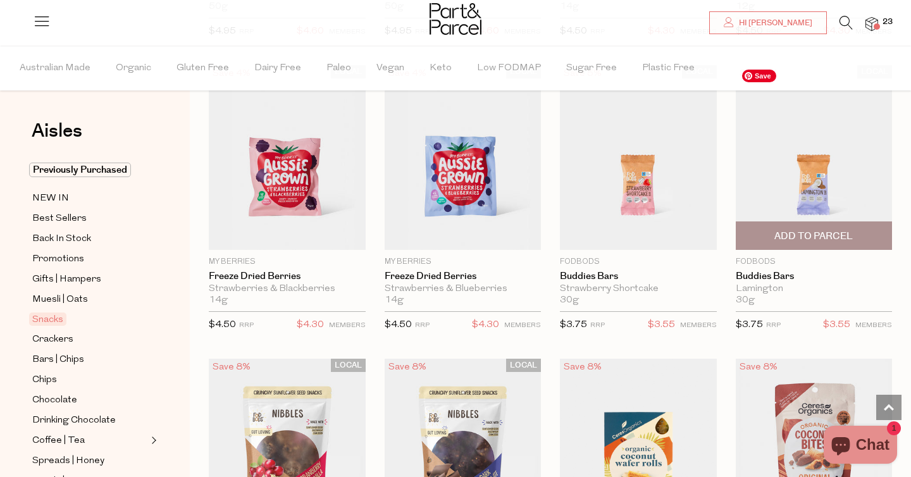
click at [813, 194] on img at bounding box center [814, 157] width 157 height 185
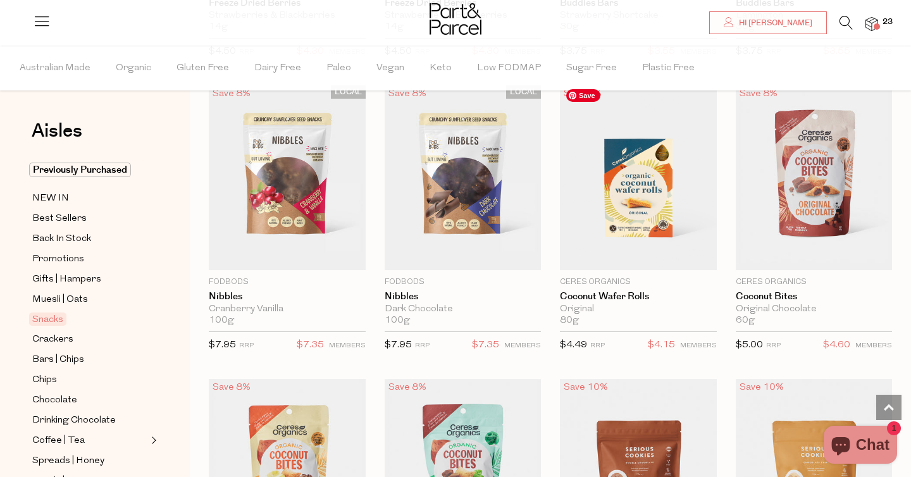
scroll to position [2265, 0]
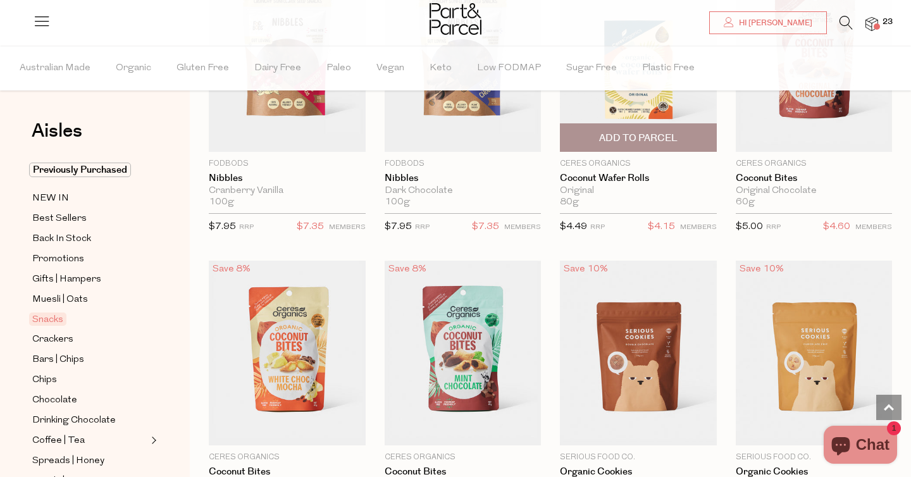
click at [653, 134] on span "Add To Parcel" at bounding box center [638, 138] width 78 height 13
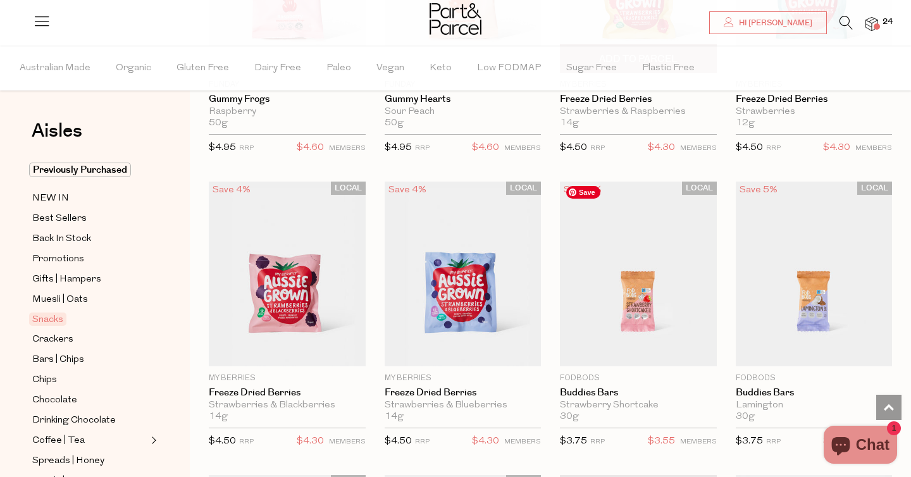
scroll to position [1739, 0]
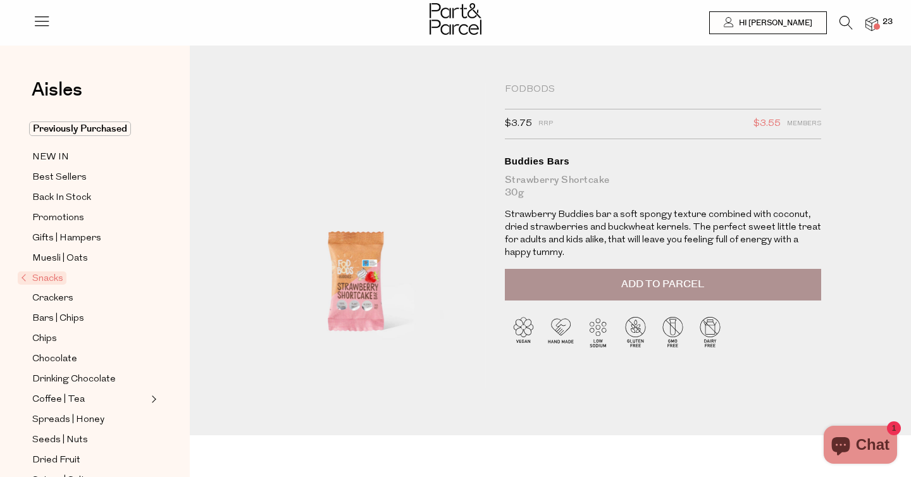
click at [632, 283] on span "Add to Parcel" at bounding box center [662, 284] width 83 height 15
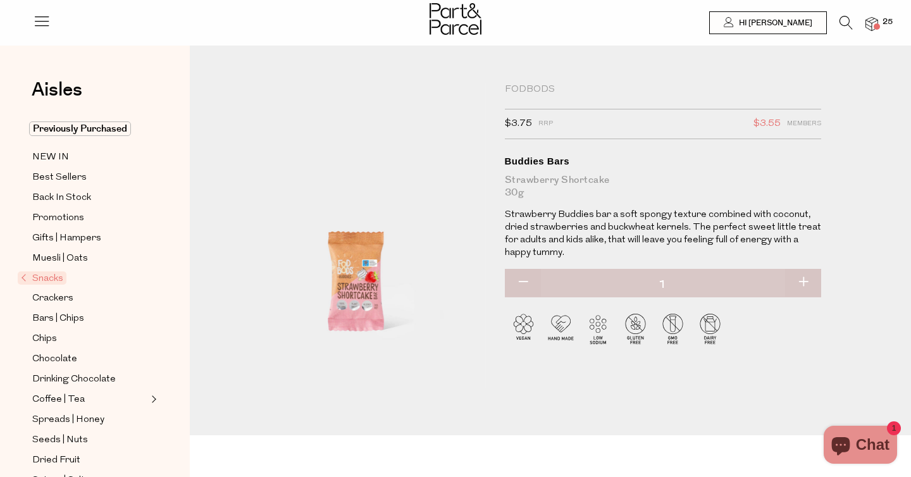
click at [875, 22] on img at bounding box center [872, 24] width 13 height 15
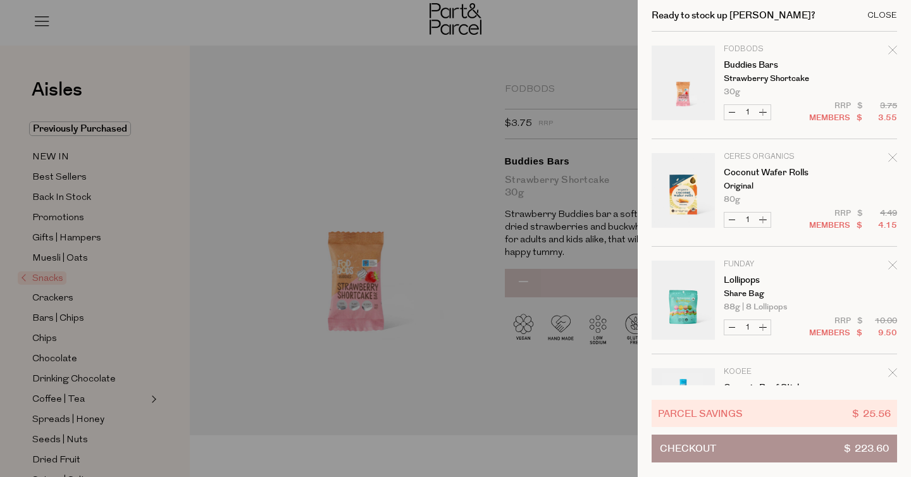
click at [883, 16] on div "Close" at bounding box center [883, 15] width 30 height 8
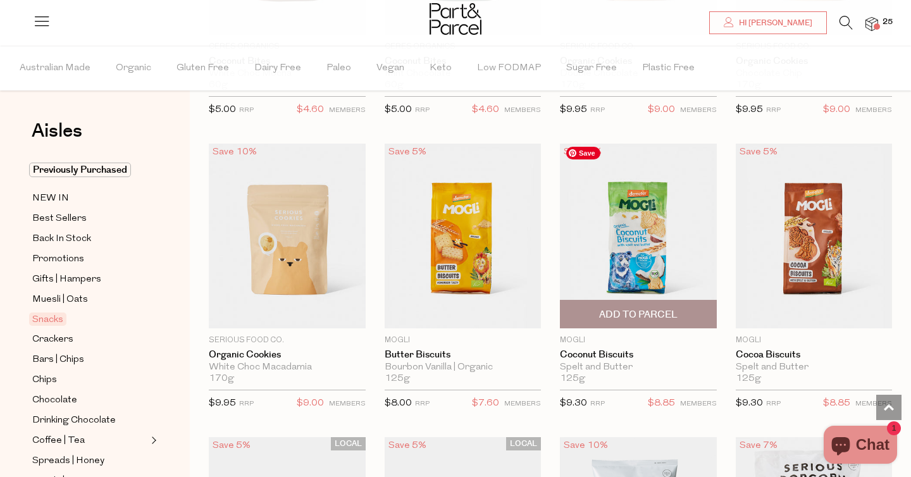
scroll to position [2677, 0]
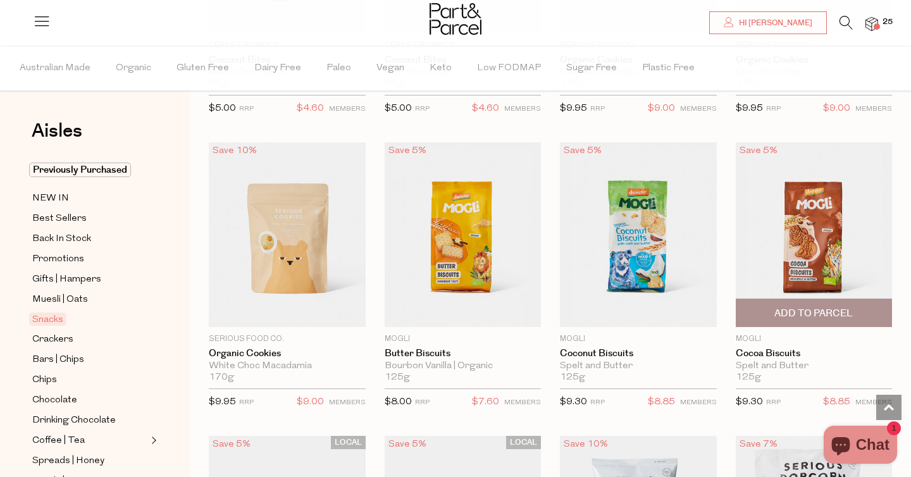
click at [816, 308] on span "Add To Parcel" at bounding box center [814, 313] width 78 height 13
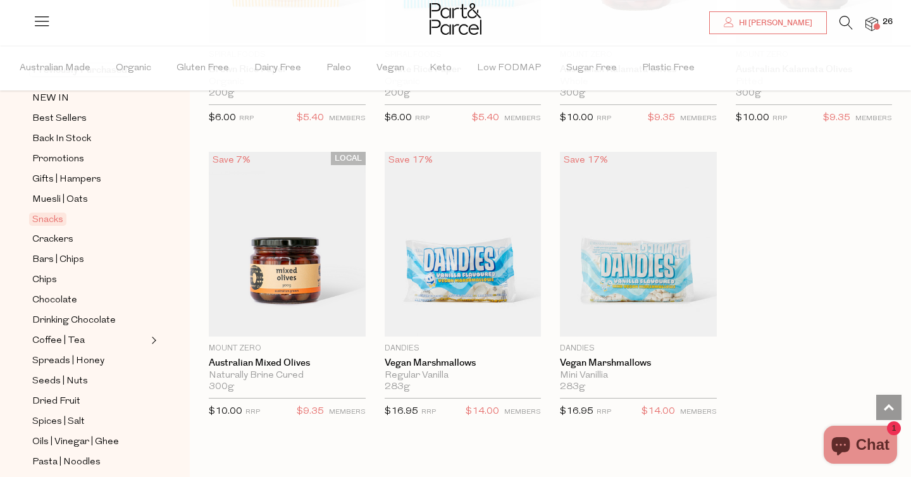
scroll to position [101, 0]
click at [72, 159] on span "Promotions" at bounding box center [58, 158] width 52 height 15
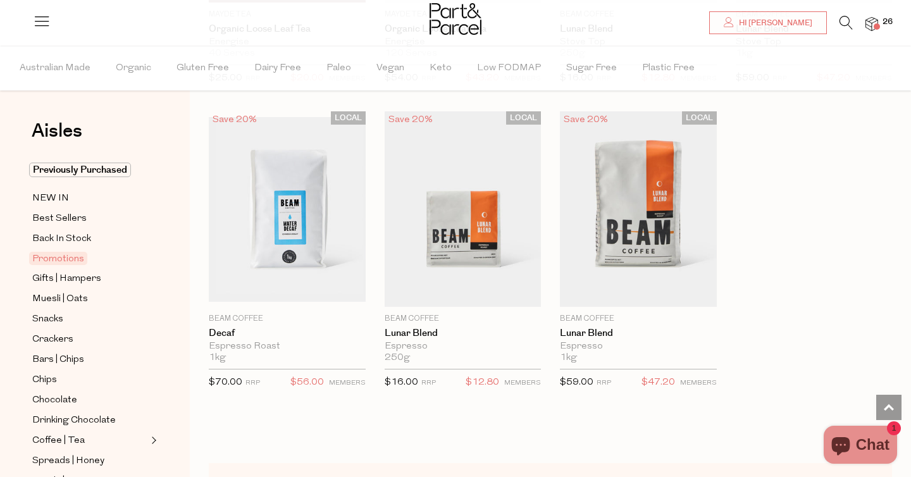
scroll to position [1233, 0]
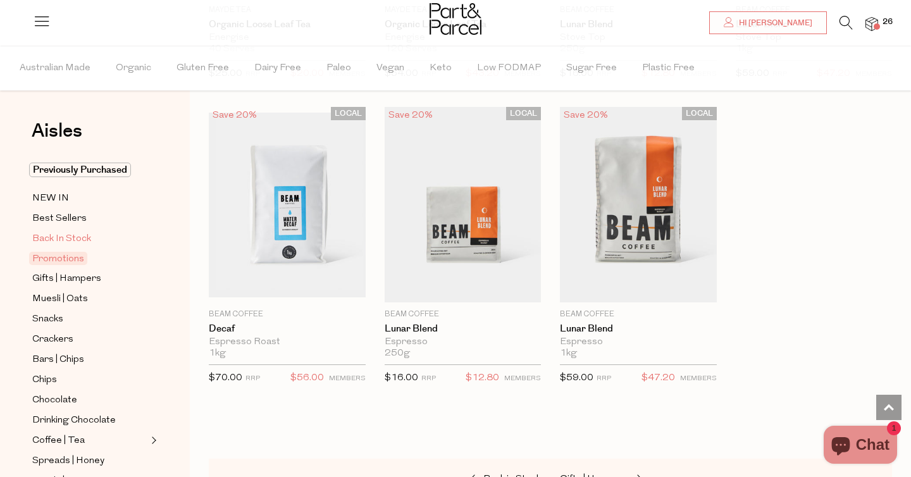
click at [68, 235] on span "Back In Stock" at bounding box center [61, 239] width 59 height 15
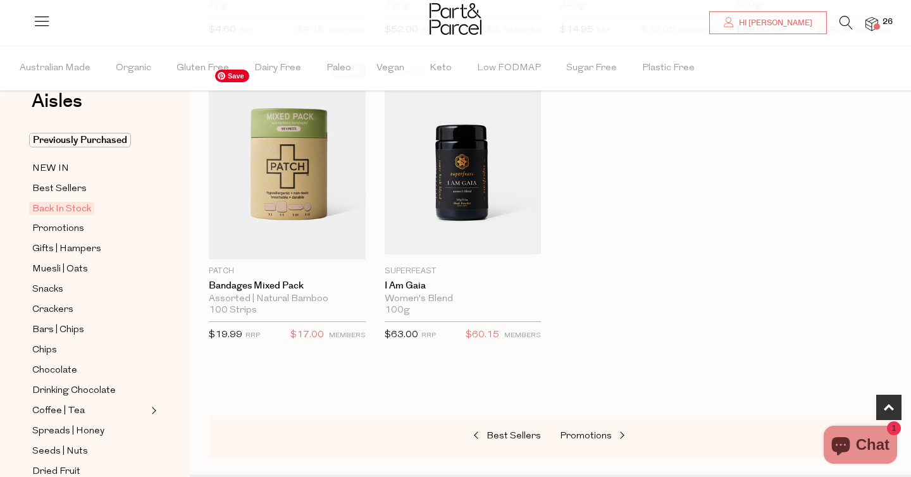
scroll to position [902, 0]
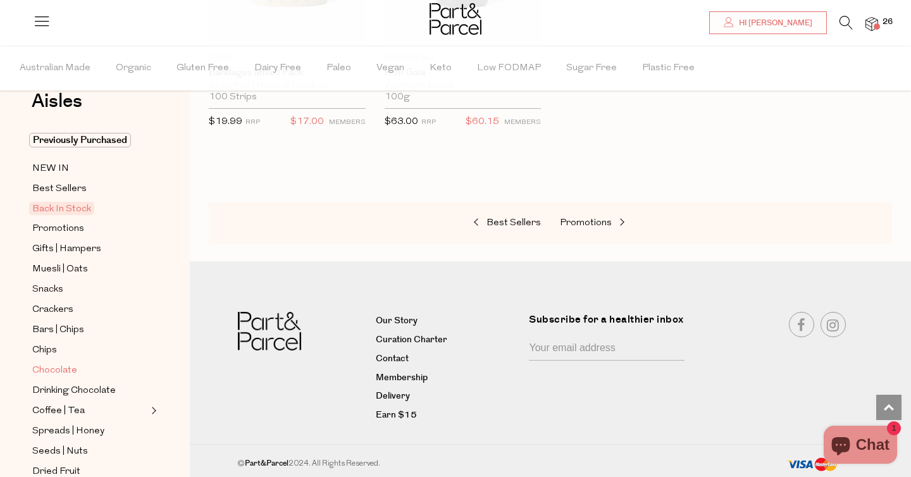
click at [42, 370] on span "Chocolate" at bounding box center [54, 370] width 45 height 15
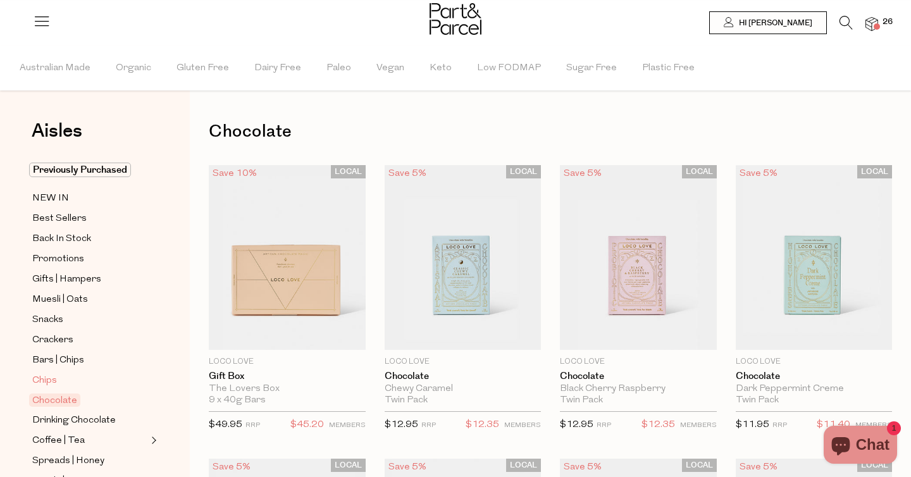
click at [44, 383] on span "Chips" at bounding box center [44, 380] width 25 height 15
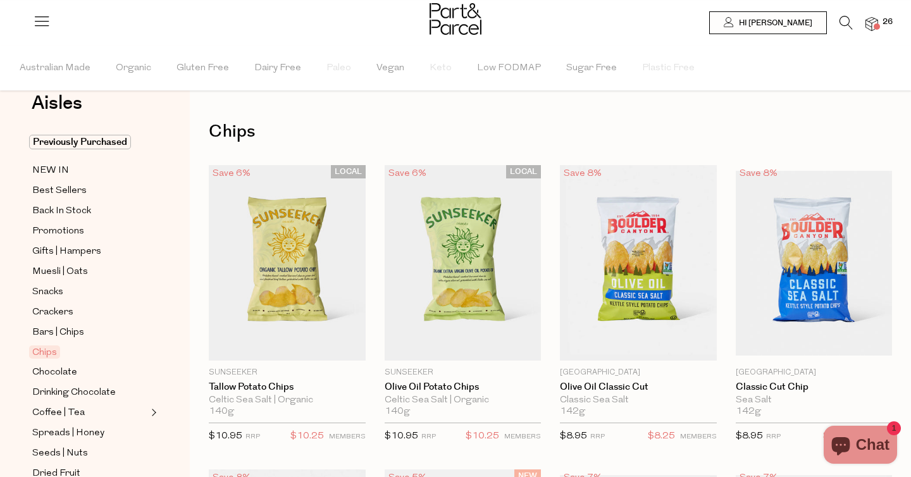
scroll to position [30, 0]
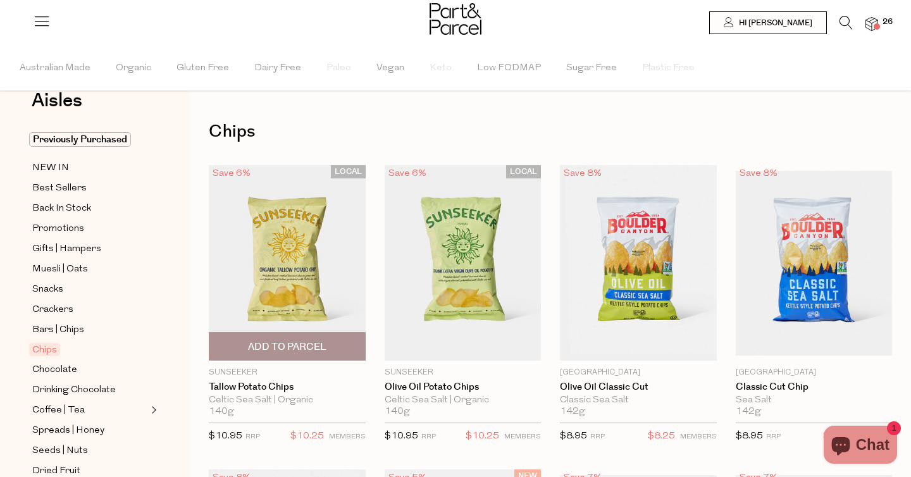
click at [280, 344] on span "Add To Parcel" at bounding box center [287, 346] width 78 height 13
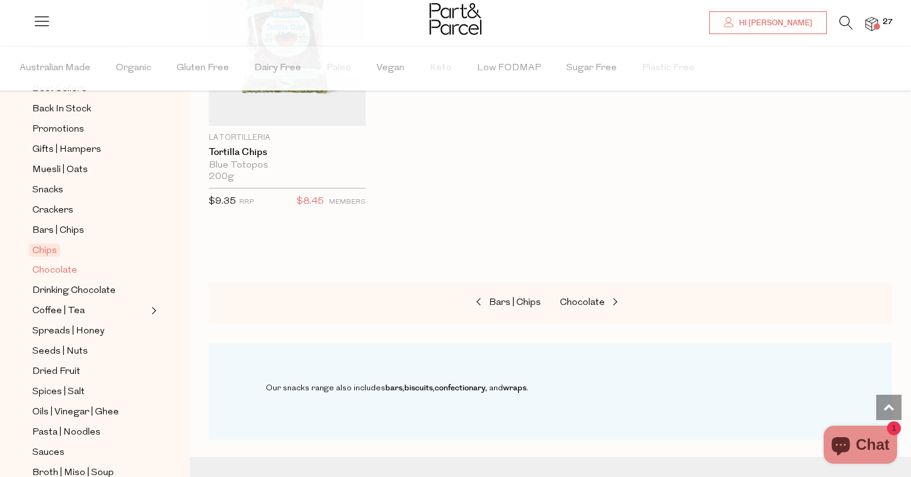
scroll to position [134, 0]
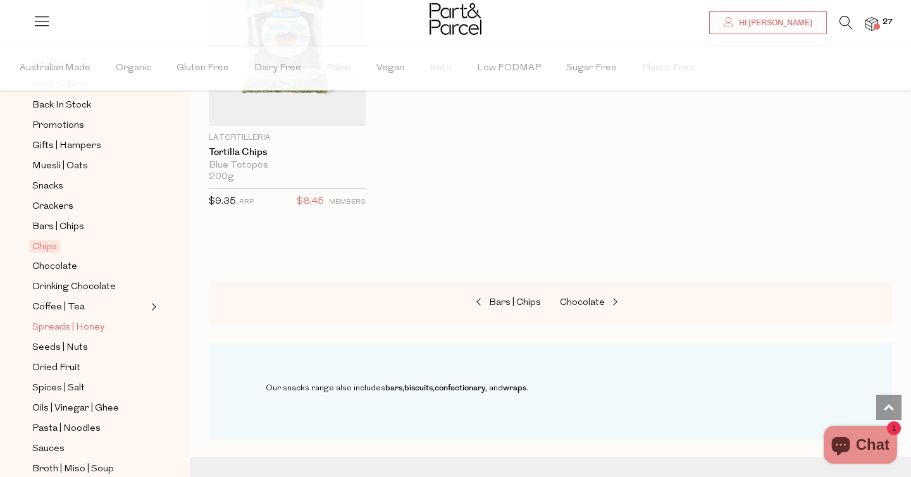
click at [57, 327] on span "Spreads | Honey" at bounding box center [68, 327] width 72 height 15
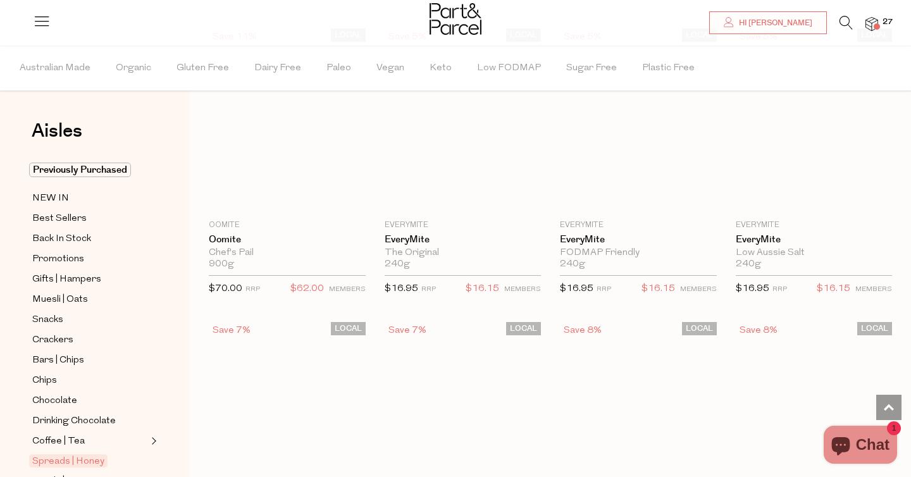
scroll to position [1876, 0]
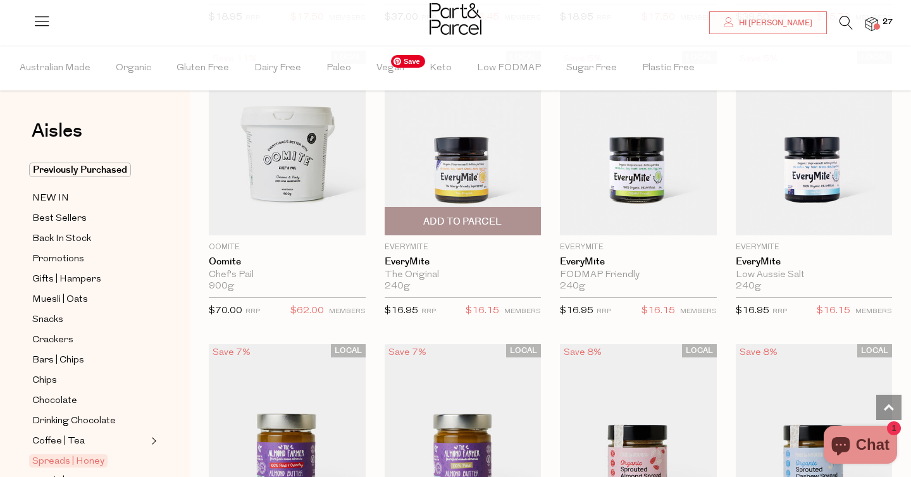
click at [470, 163] on img at bounding box center [463, 143] width 157 height 185
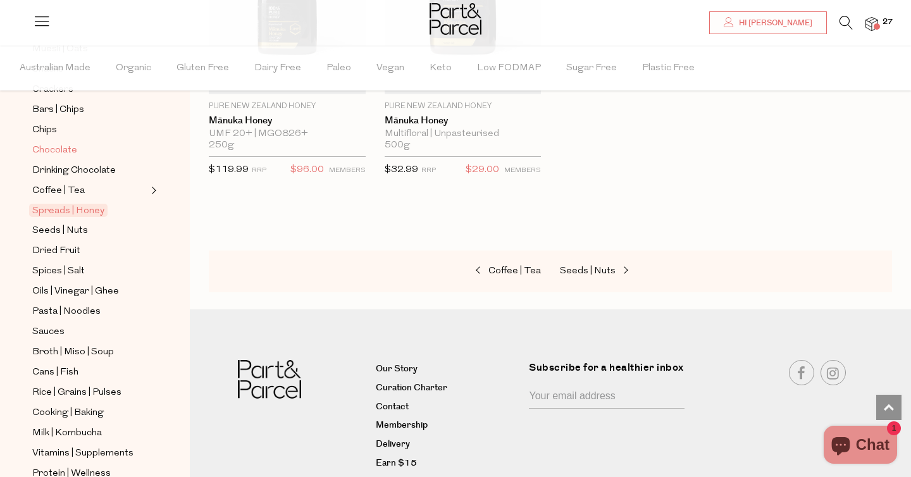
scroll to position [257, 0]
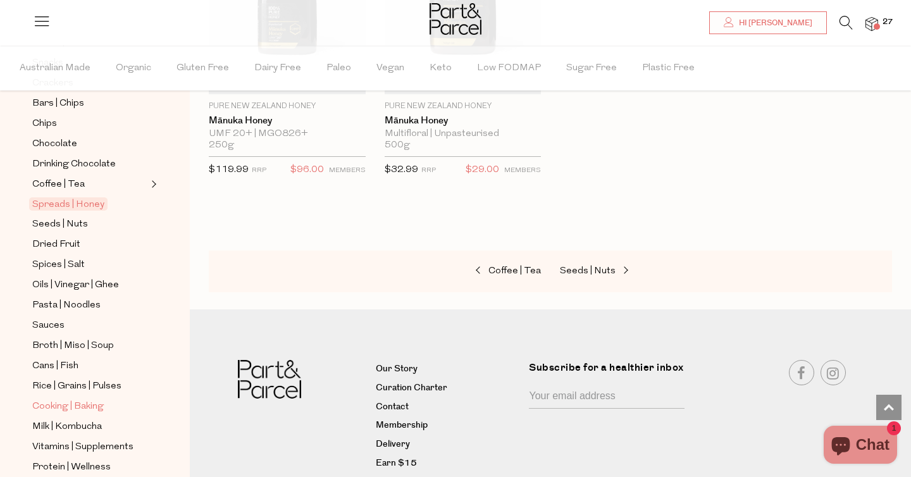
click at [80, 406] on span "Cooking | Baking" at bounding box center [68, 406] width 72 height 15
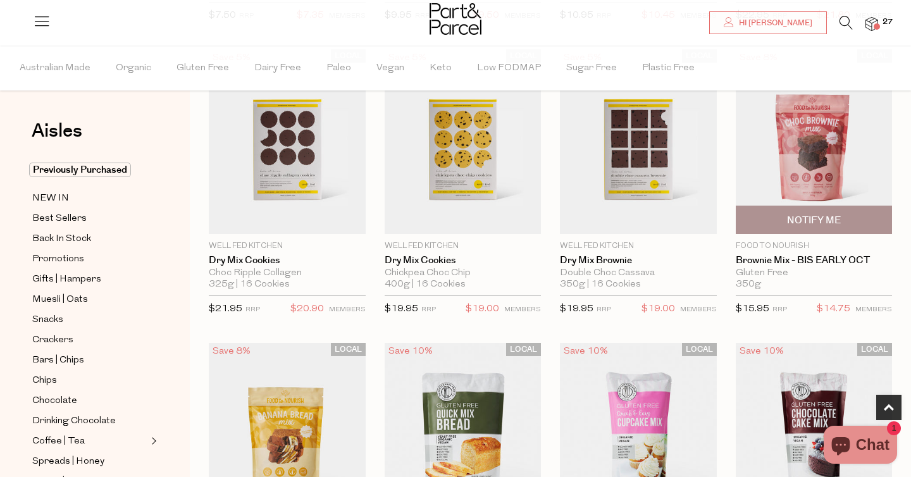
scroll to position [408, 0]
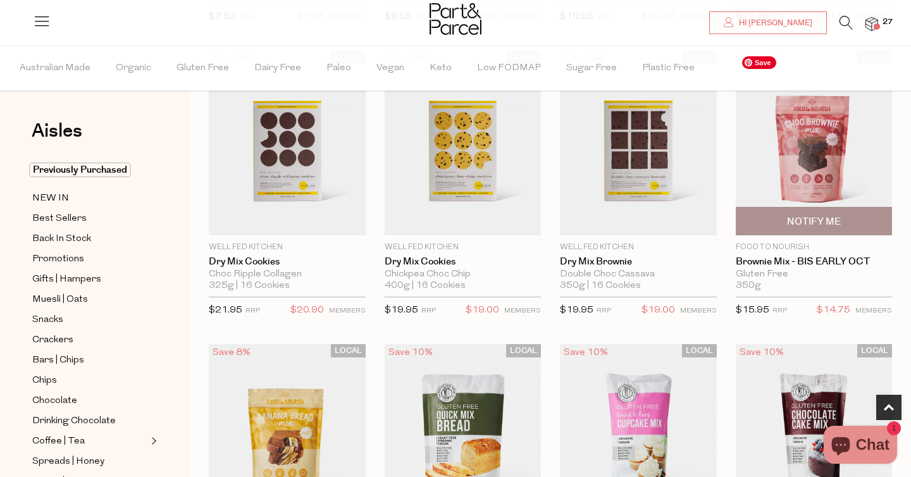
click at [802, 164] on img at bounding box center [814, 143] width 157 height 185
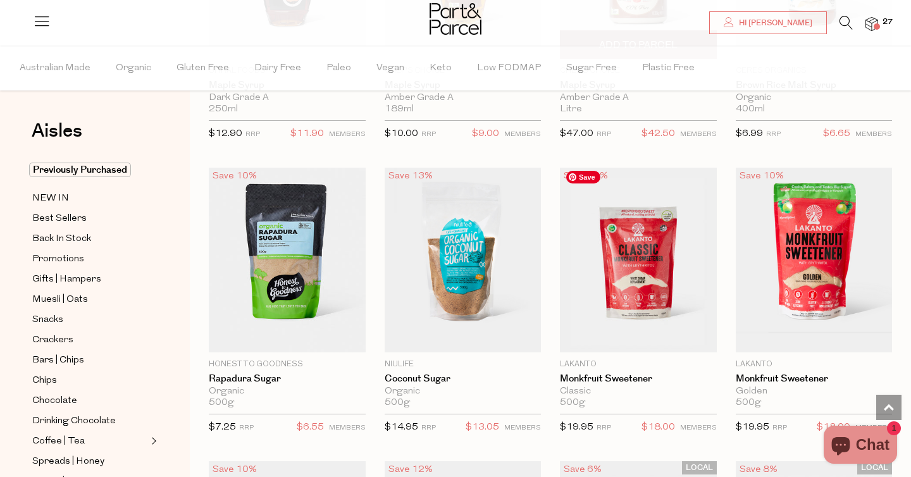
scroll to position [2953, 0]
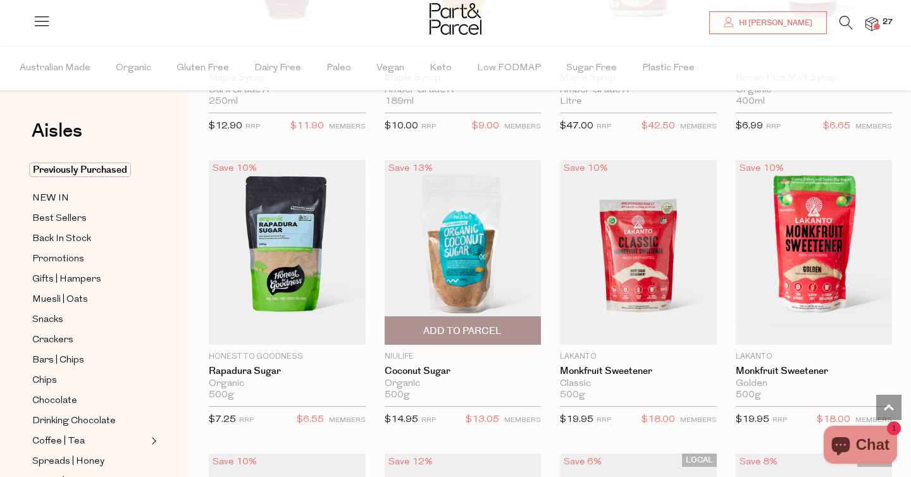
click at [473, 325] on span "Add To Parcel" at bounding box center [462, 331] width 78 height 13
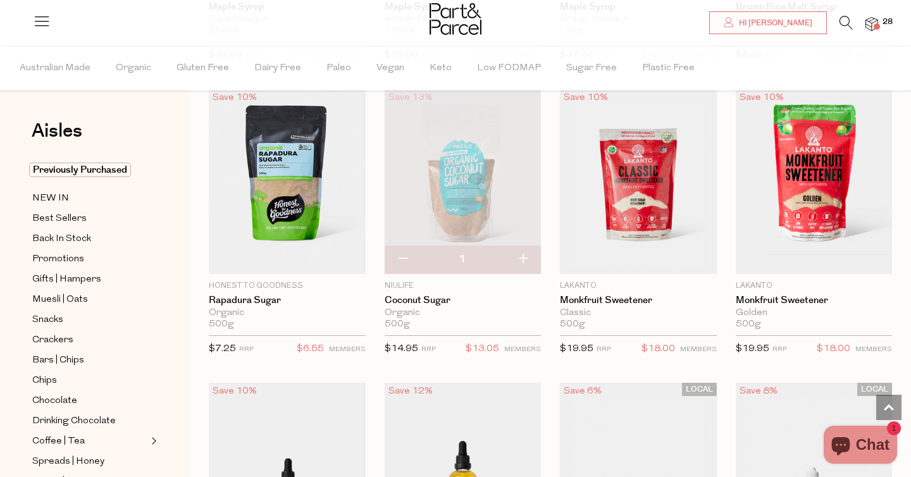
scroll to position [3026, 0]
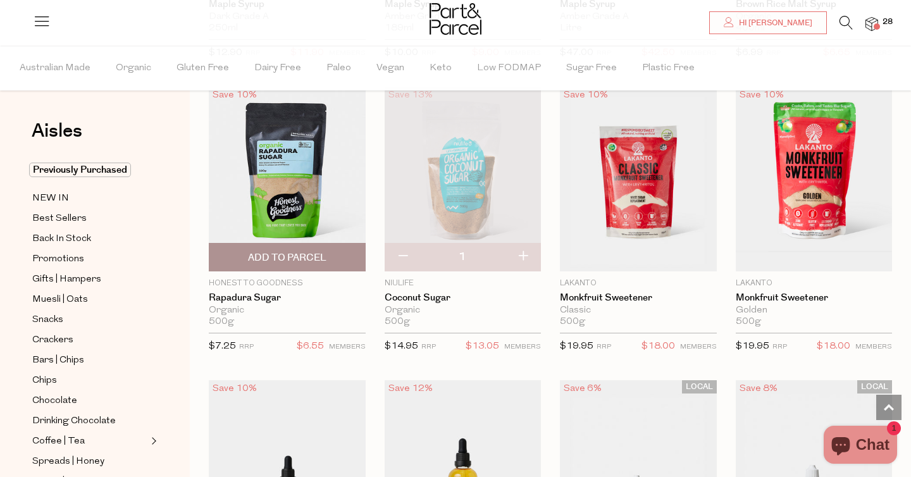
click at [301, 251] on span "Add To Parcel" at bounding box center [287, 257] width 78 height 13
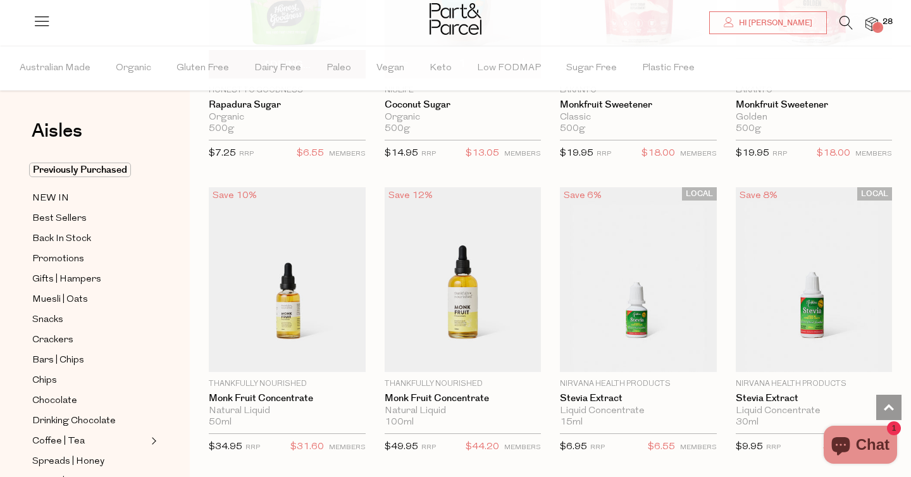
scroll to position [3290, 0]
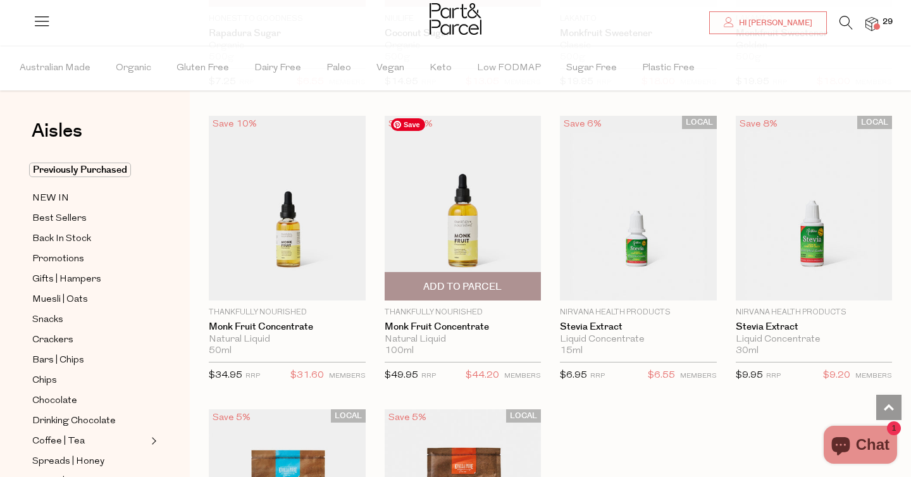
click at [482, 222] on img at bounding box center [463, 208] width 157 height 185
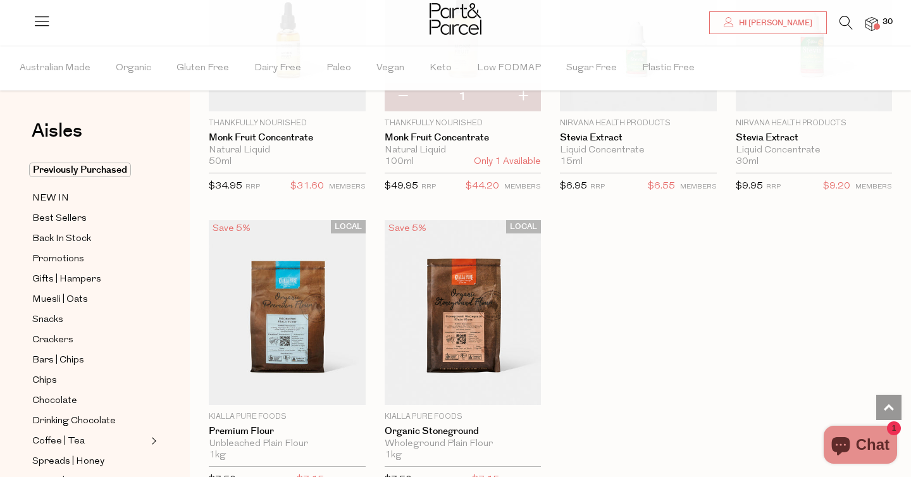
scroll to position [3482, 0]
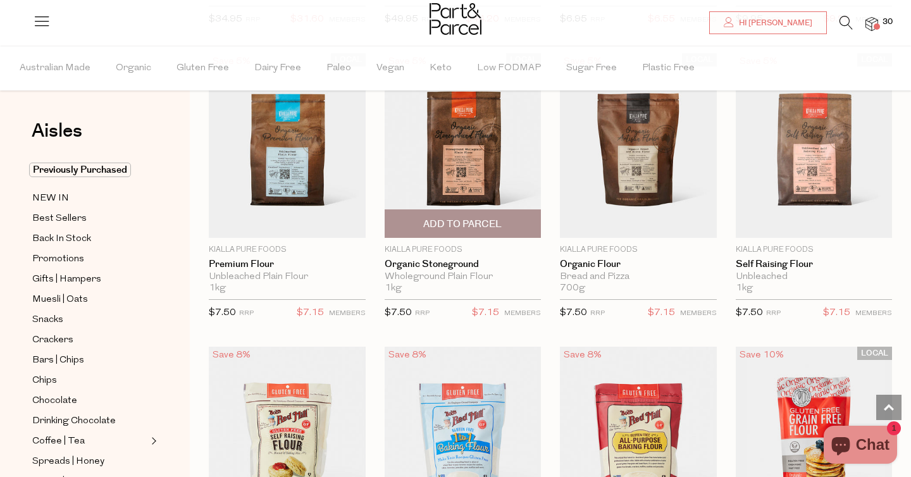
scroll to position [3645, 0]
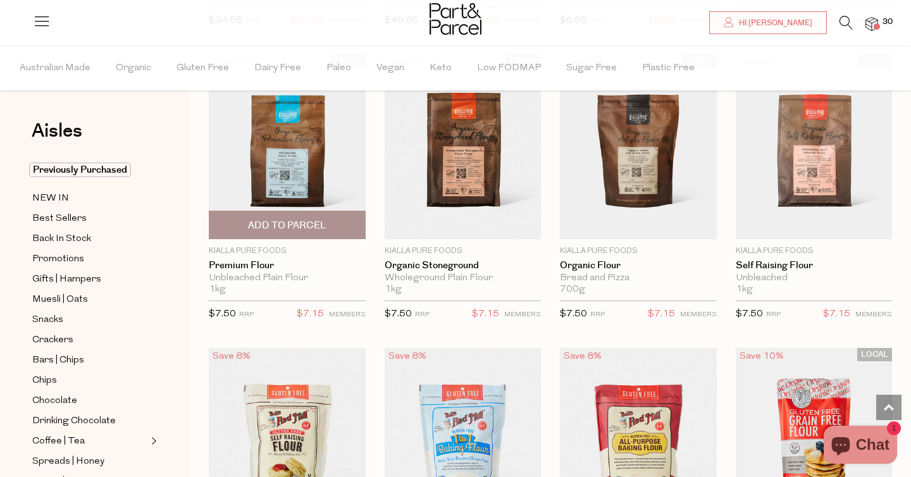
click at [290, 219] on span "Add To Parcel" at bounding box center [287, 225] width 78 height 13
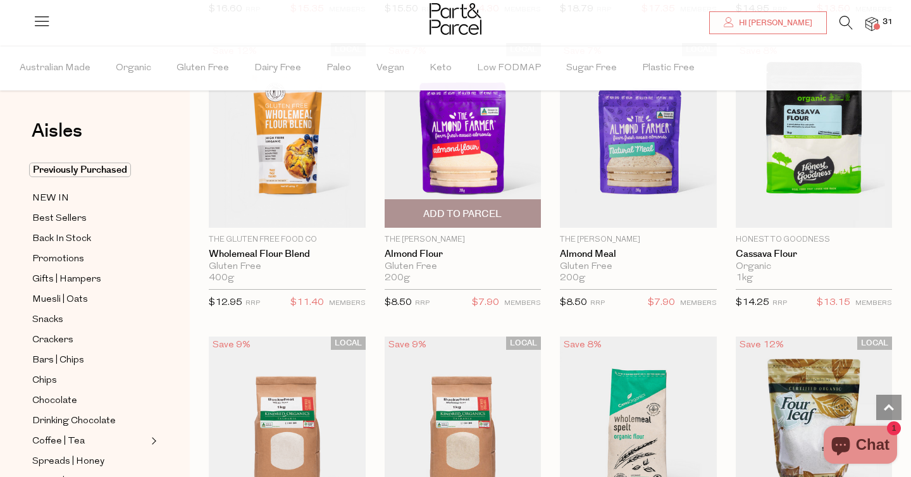
scroll to position [4233, 0]
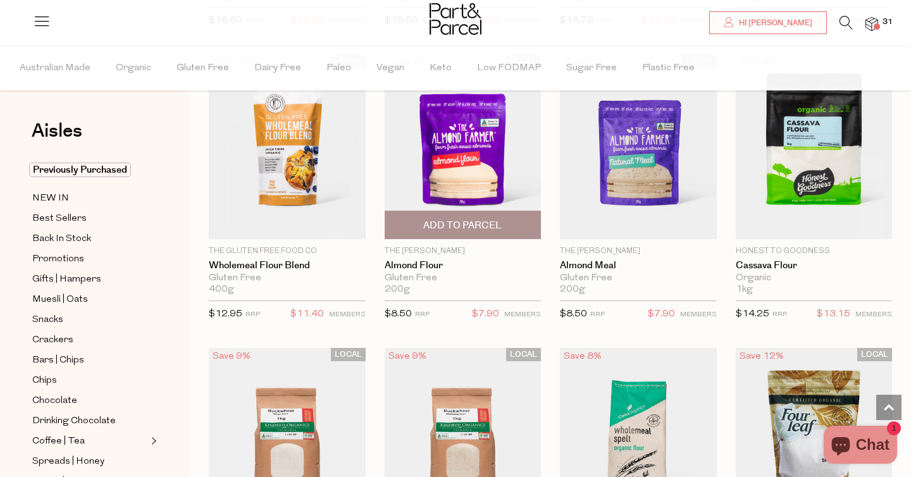
click at [463, 225] on span "Add To Parcel" at bounding box center [462, 225] width 78 height 13
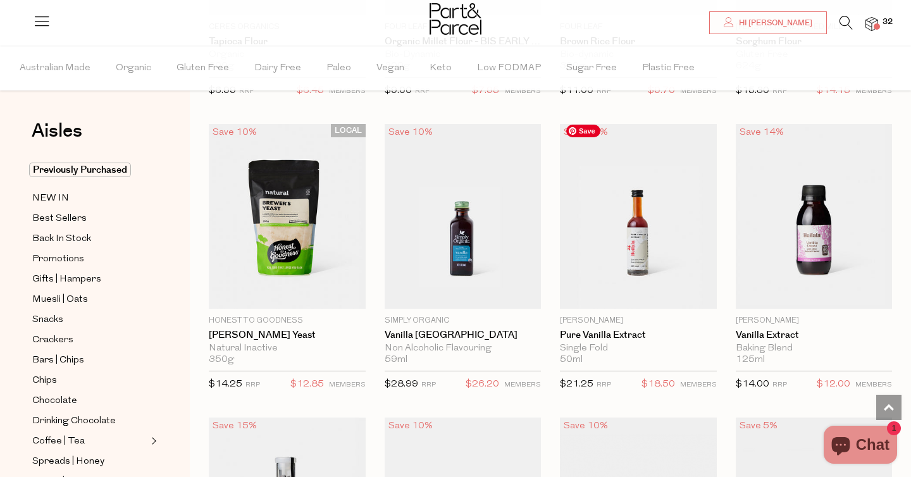
scroll to position [5634, 0]
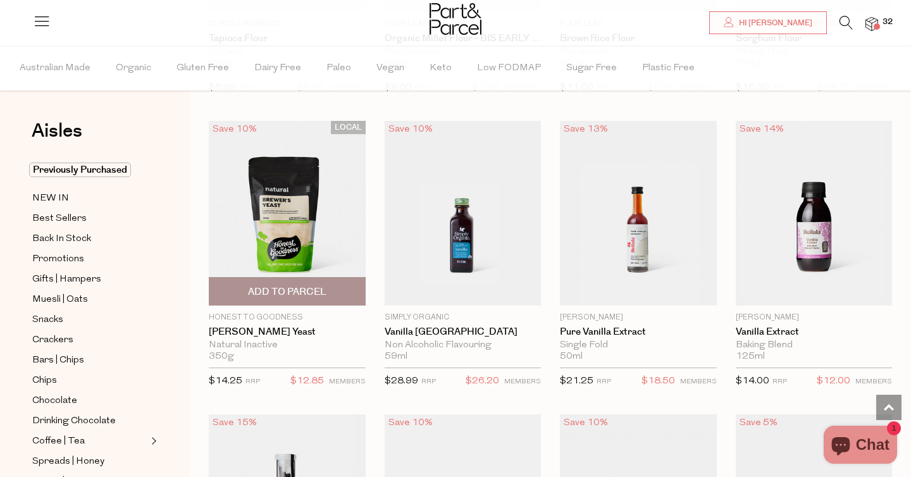
click at [273, 285] on span "Add To Parcel" at bounding box center [287, 291] width 78 height 13
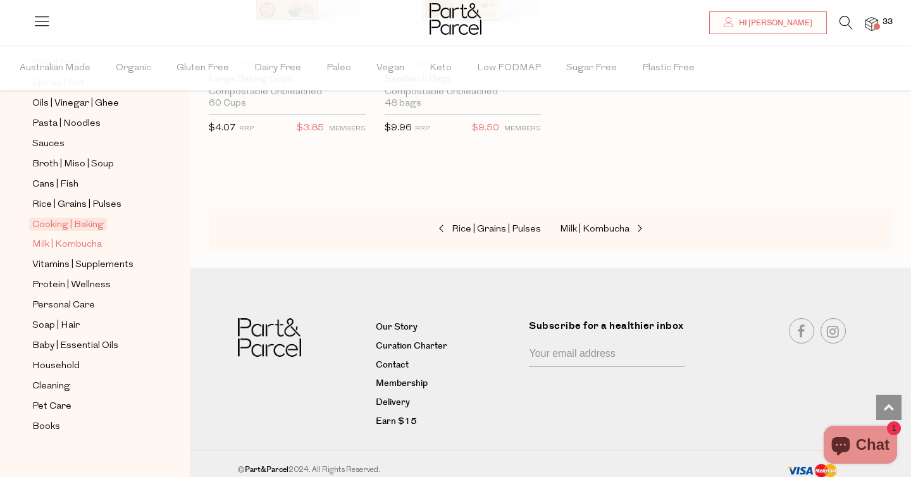
scroll to position [443, 0]
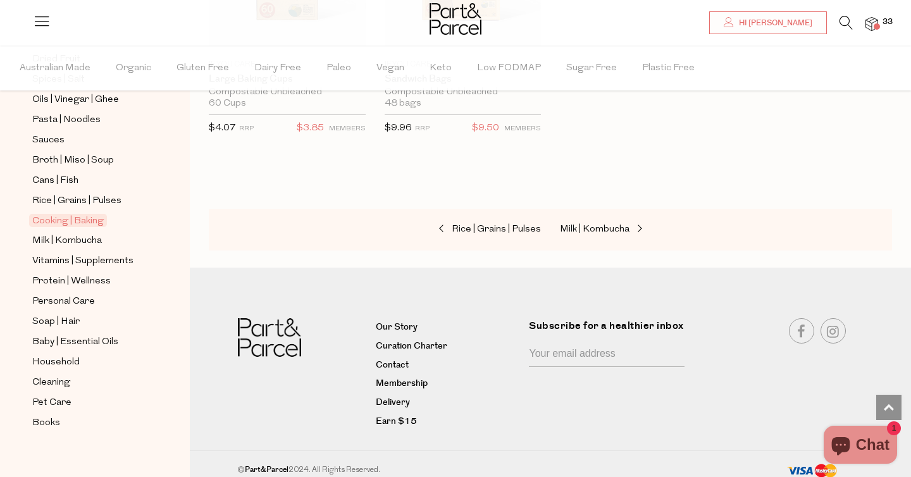
click at [888, 23] on span "33" at bounding box center [888, 21] width 16 height 11
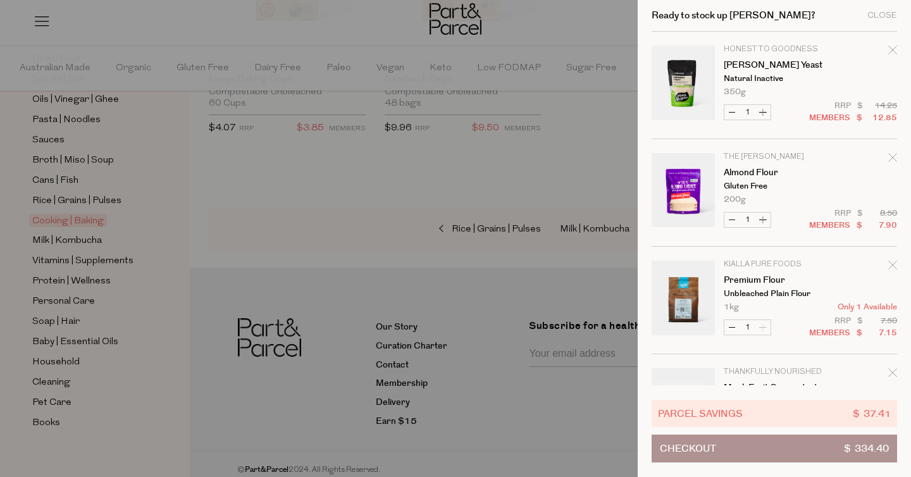
click at [690, 89] on link "Your cart" at bounding box center [683, 85] width 63 height 79
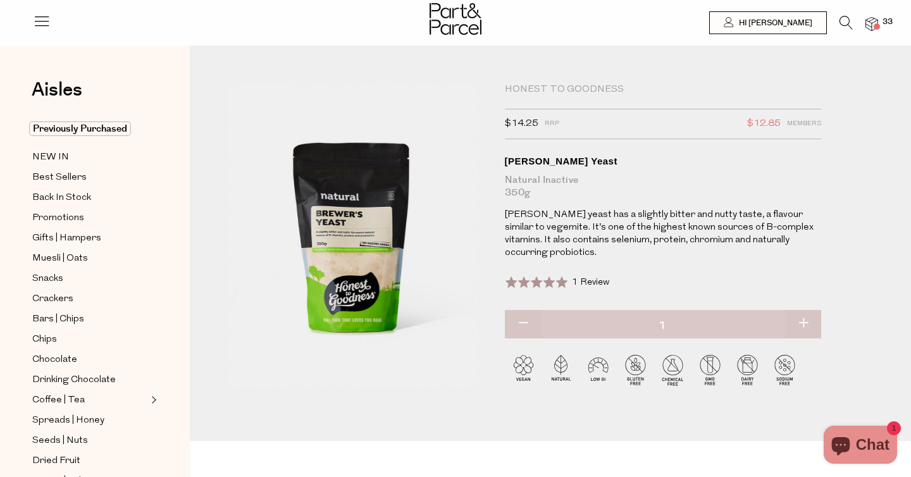
click at [880, 25] on span at bounding box center [877, 26] width 6 height 6
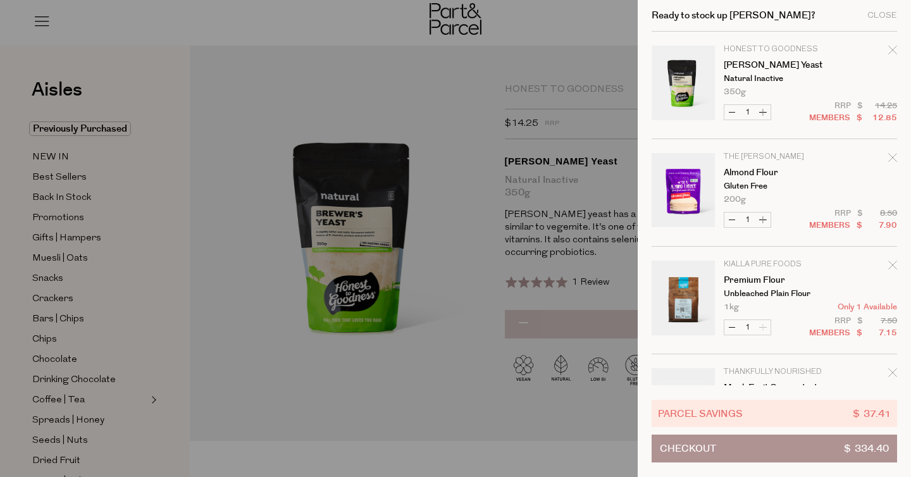
click at [890, 46] on icon "Remove Brewer's Yeast" at bounding box center [892, 50] width 9 height 9
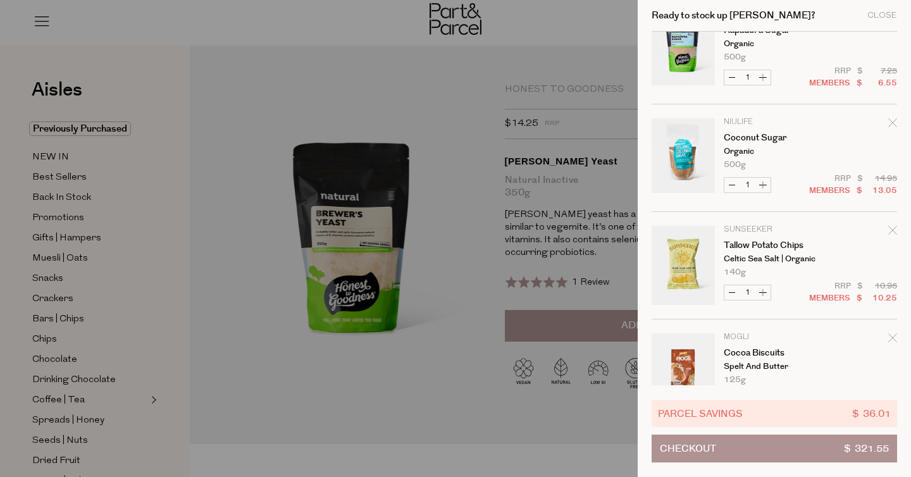
scroll to position [361, 0]
